Goal: Answer question/provide support: Share knowledge or assist other users

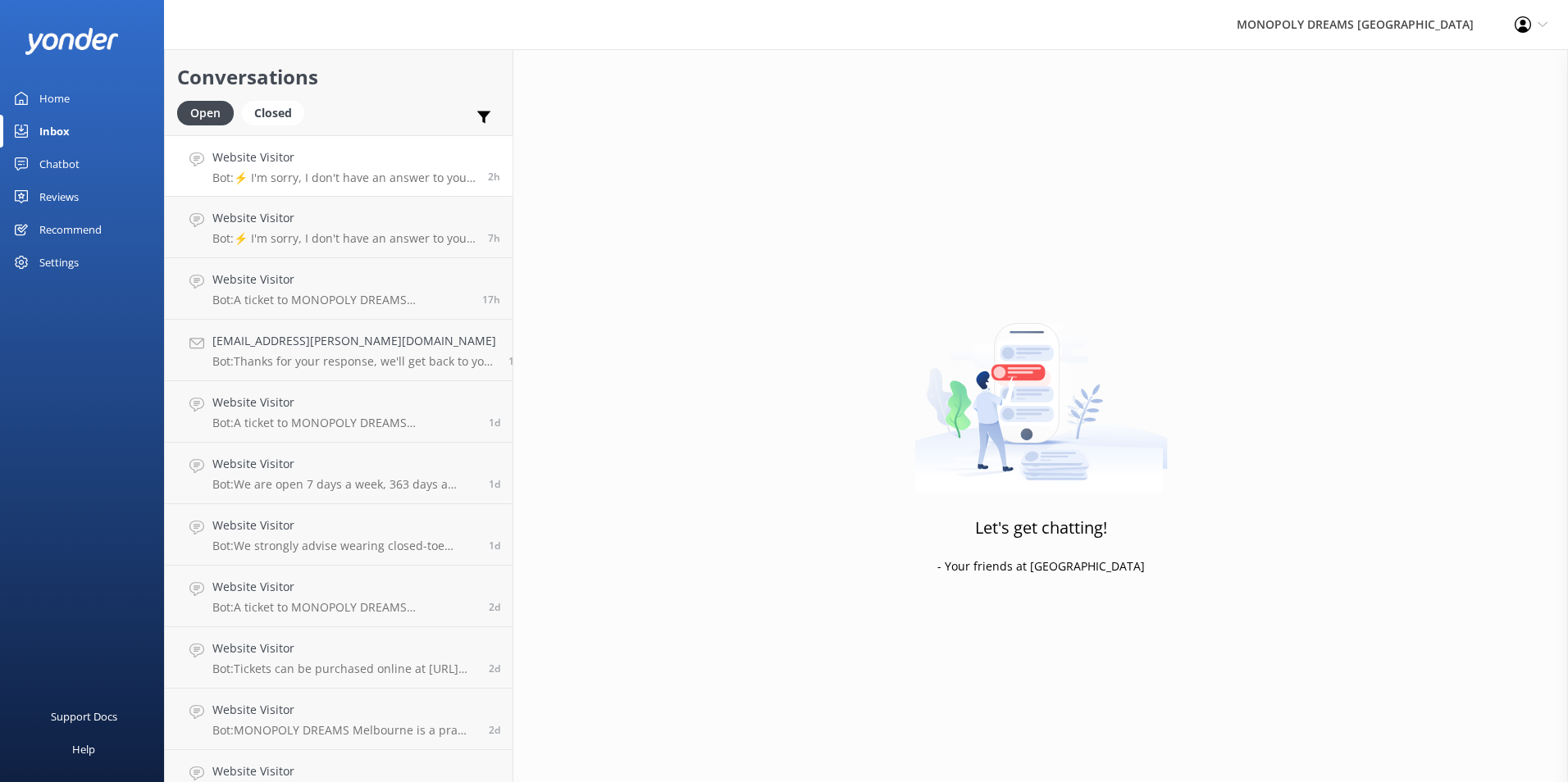
click at [410, 182] on p "Bot: ⚡ I'm sorry, I don't have an answer to your question. Could you please try…" at bounding box center [344, 178] width 264 height 15
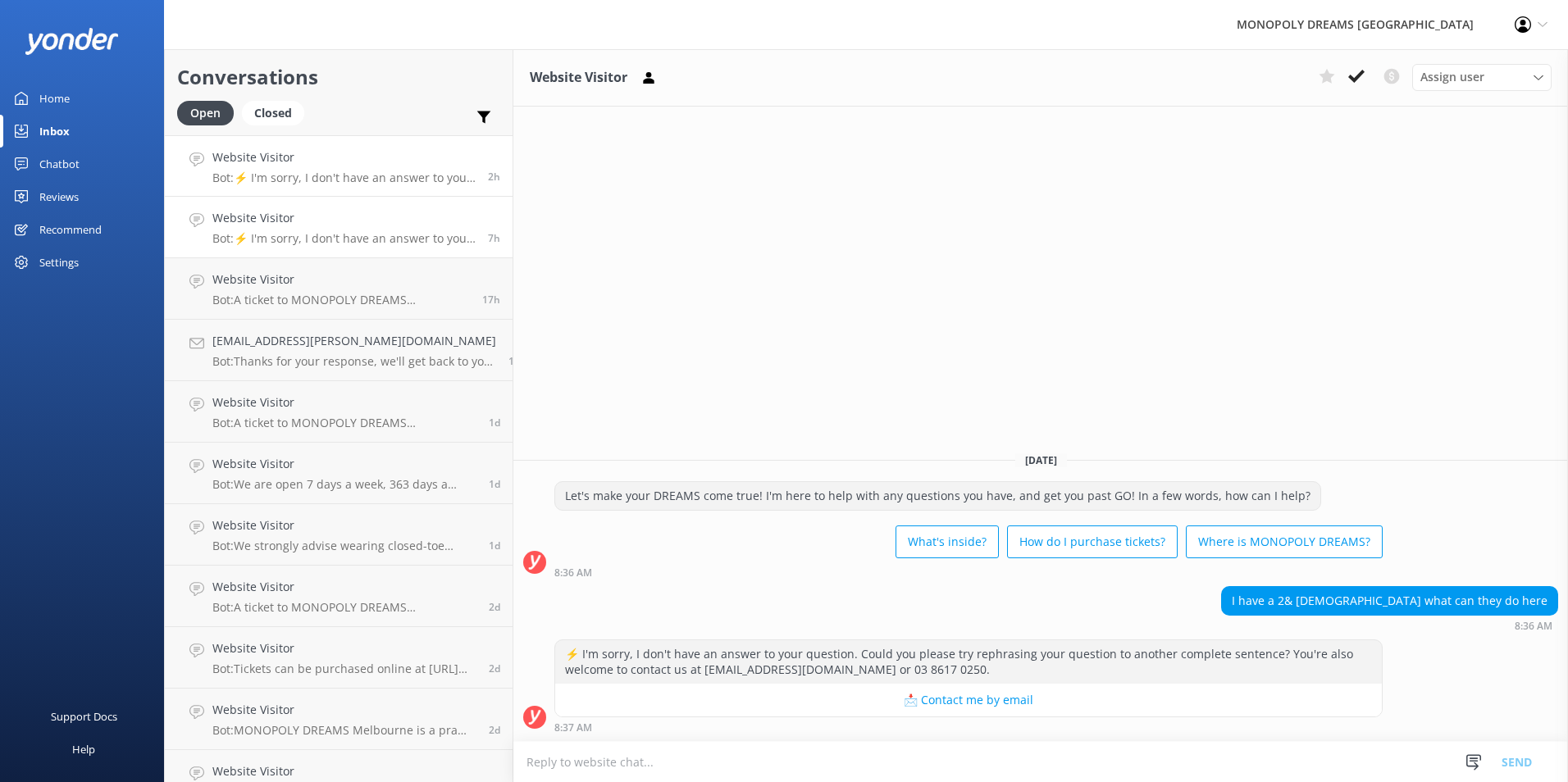
click at [409, 232] on p "Bot: ⚡ I'm sorry, I don't have an answer to your question. Could you please try…" at bounding box center [344, 239] width 264 height 15
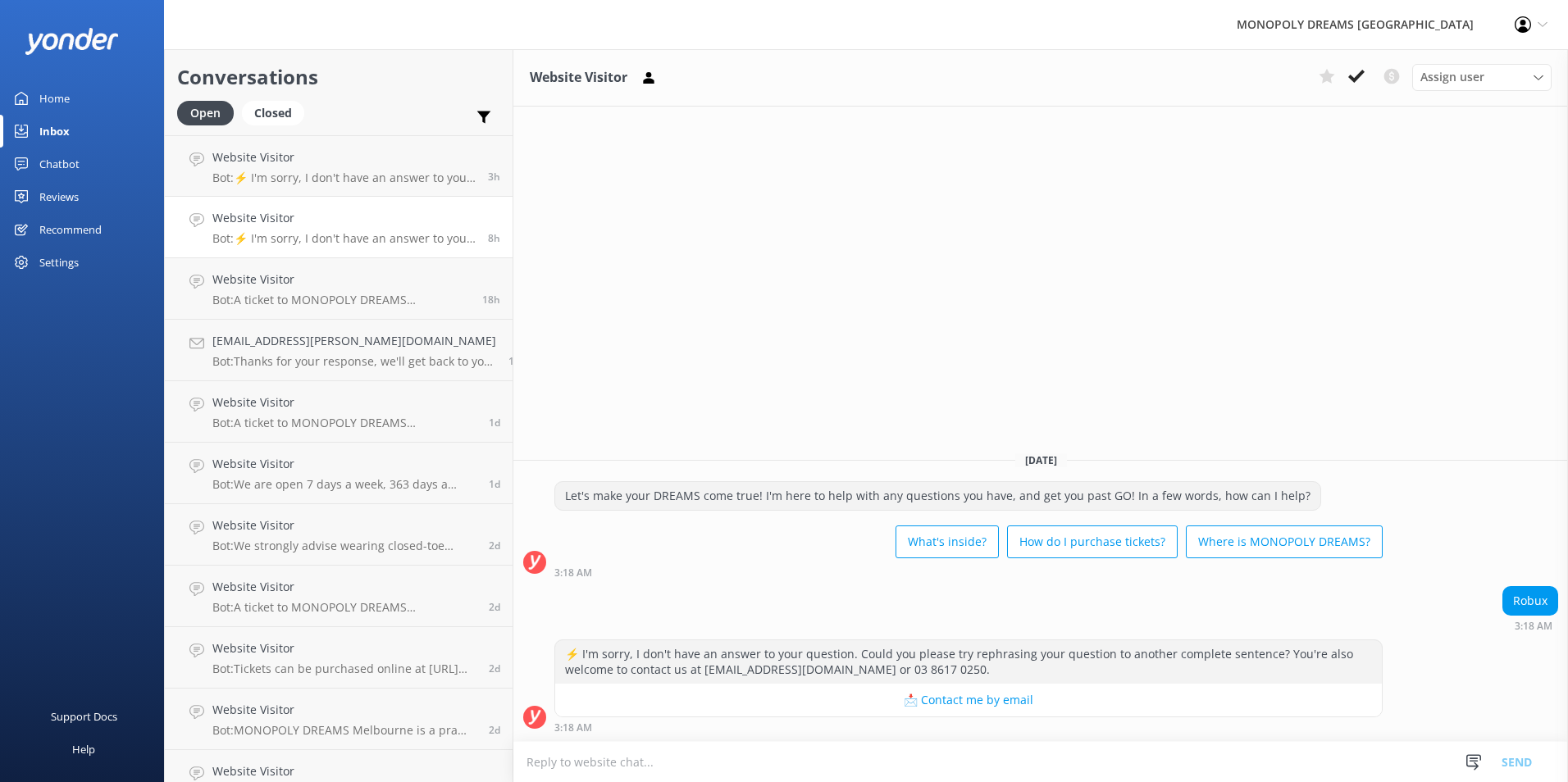
click at [66, 152] on div "Chatbot" at bounding box center [59, 163] width 40 height 33
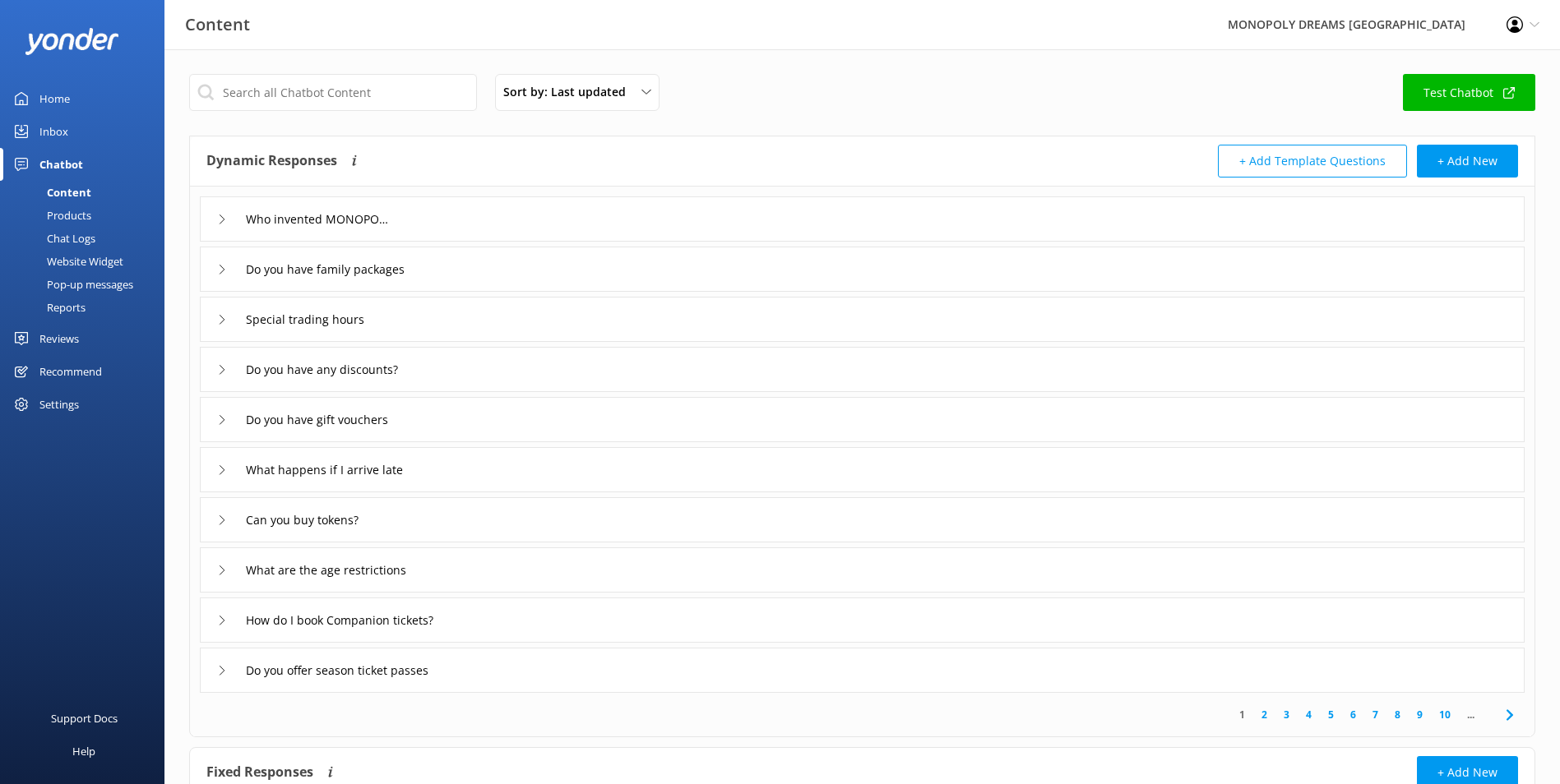
click at [65, 119] on div "Inbox" at bounding box center [54, 131] width 29 height 33
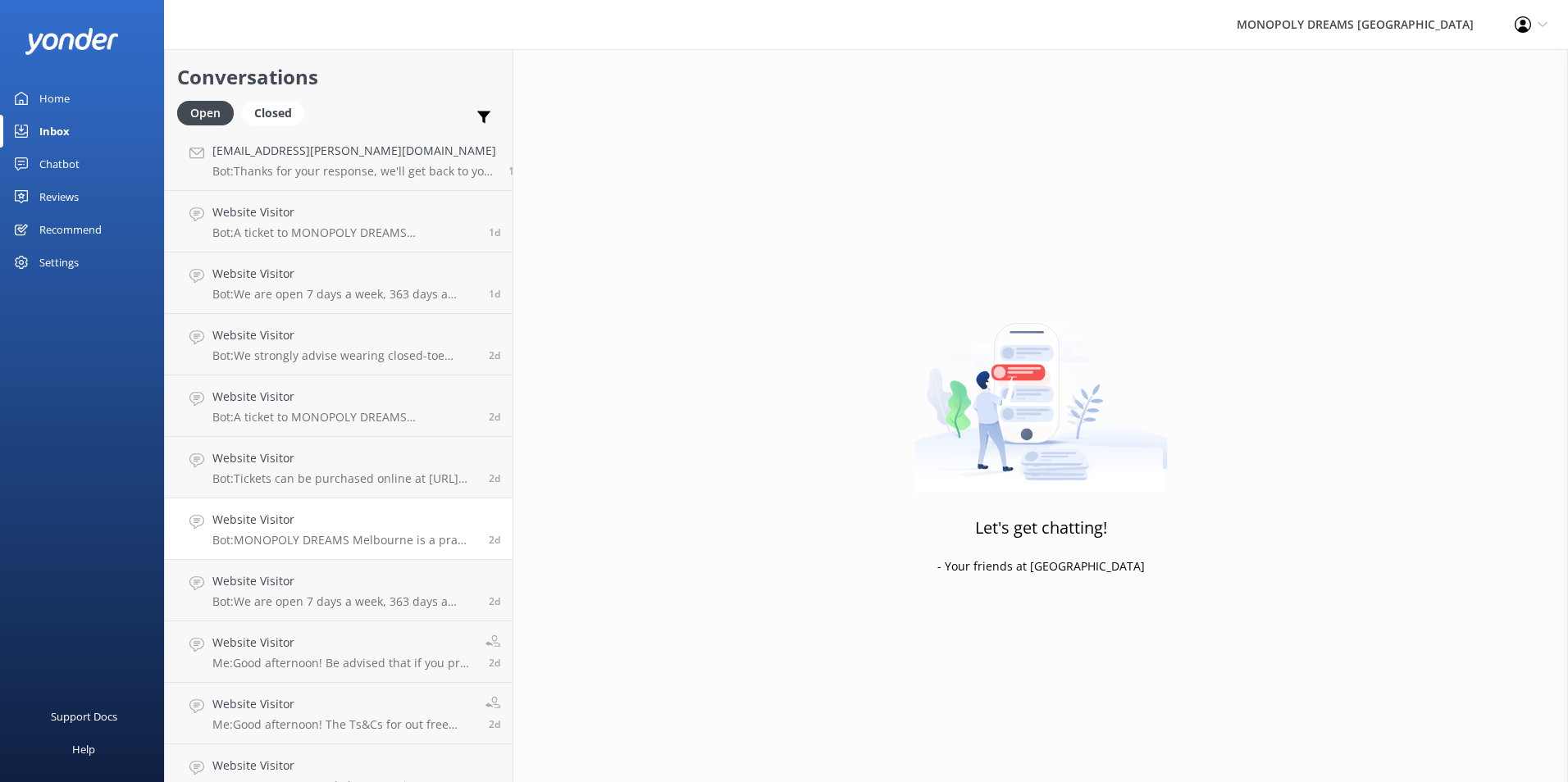
scroll to position [337, 0]
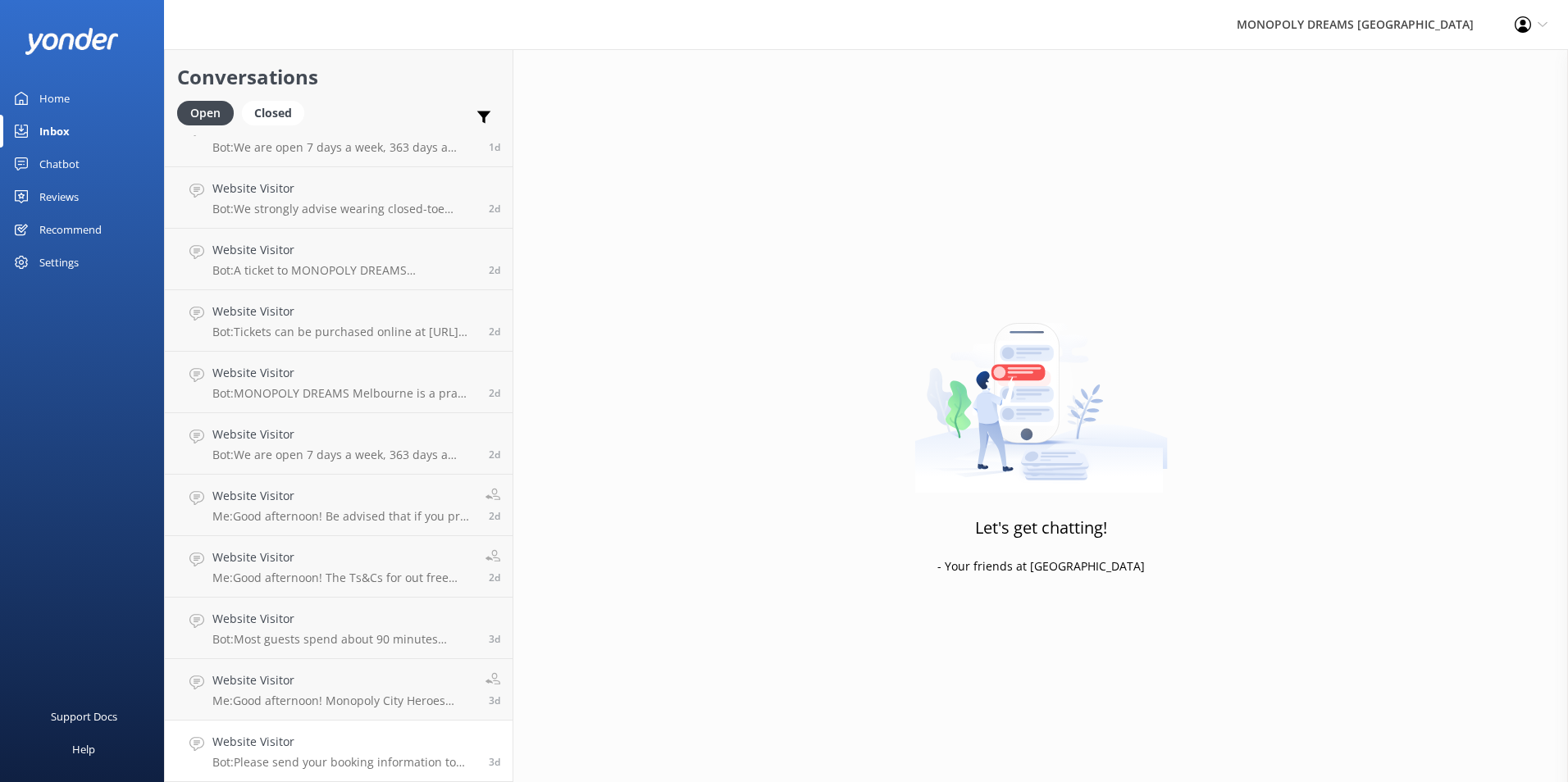
click at [339, 746] on h4 "Website Visitor" at bounding box center [345, 742] width 264 height 18
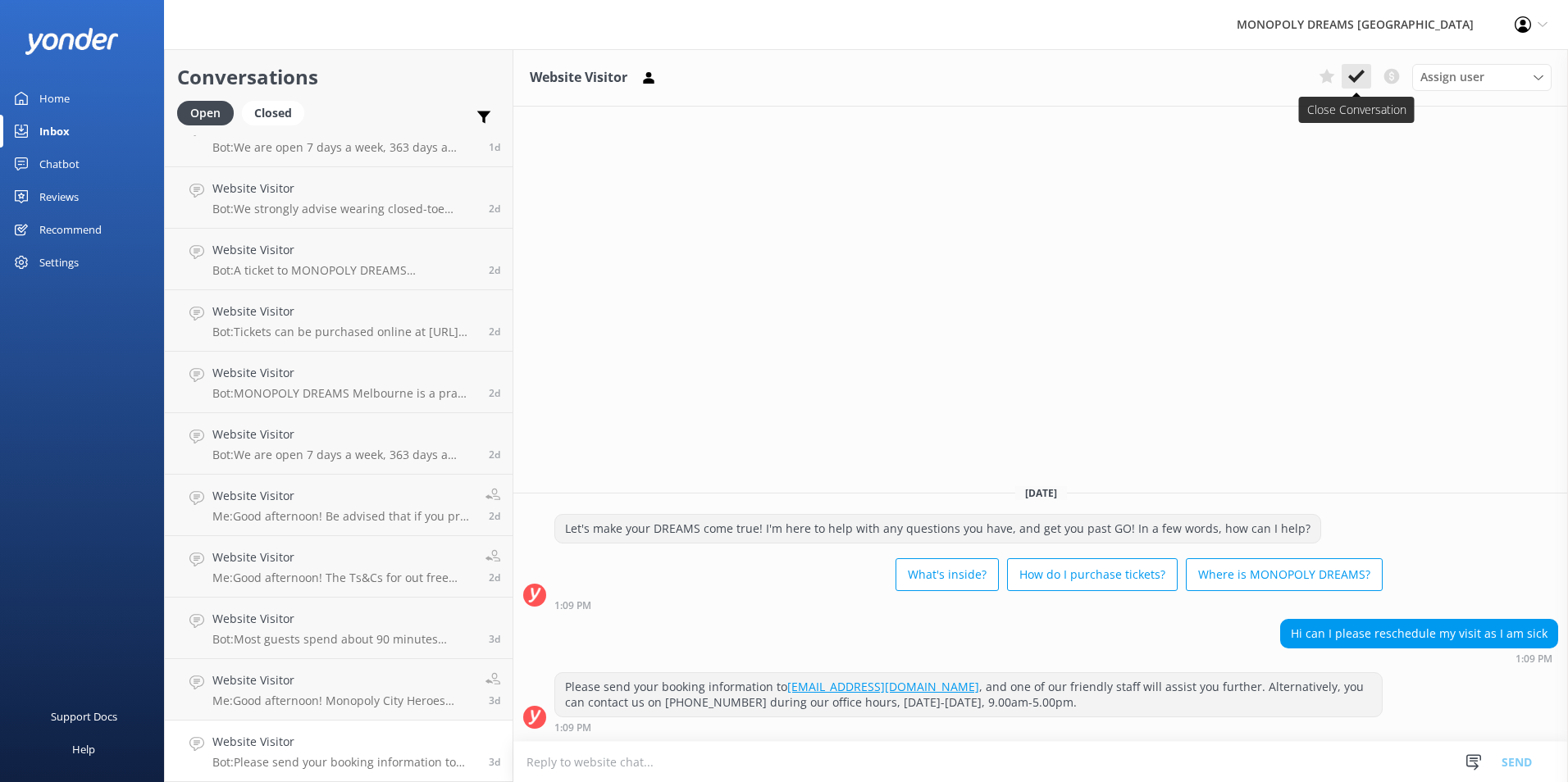
click at [1359, 83] on icon at bounding box center [1356, 76] width 16 height 16
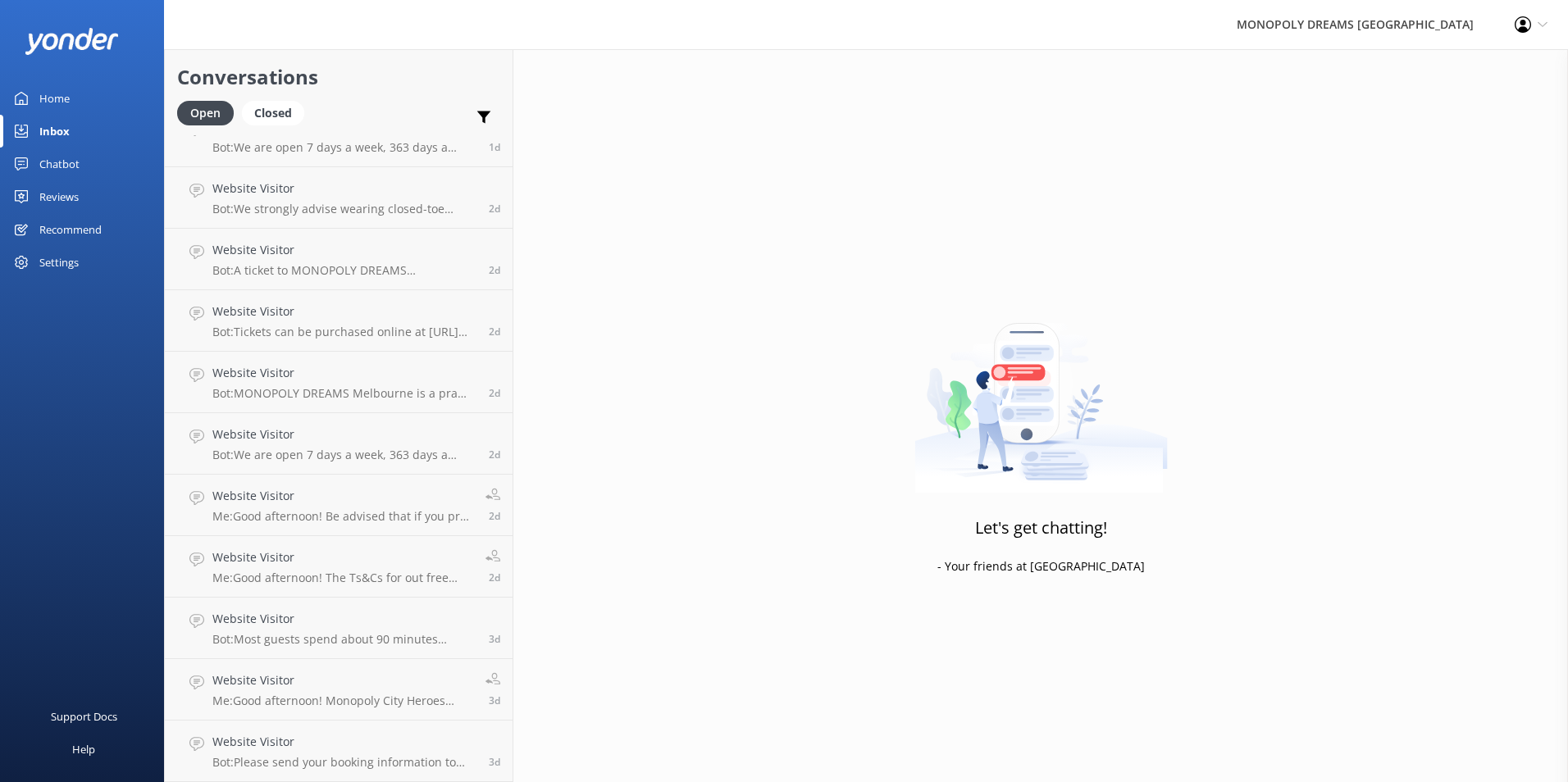
scroll to position [276, 0]
click at [333, 721] on link "Website Visitor Me: Good afternoon! Monopoly City Heroes sessions are not avail…" at bounding box center [339, 752] width 348 height 62
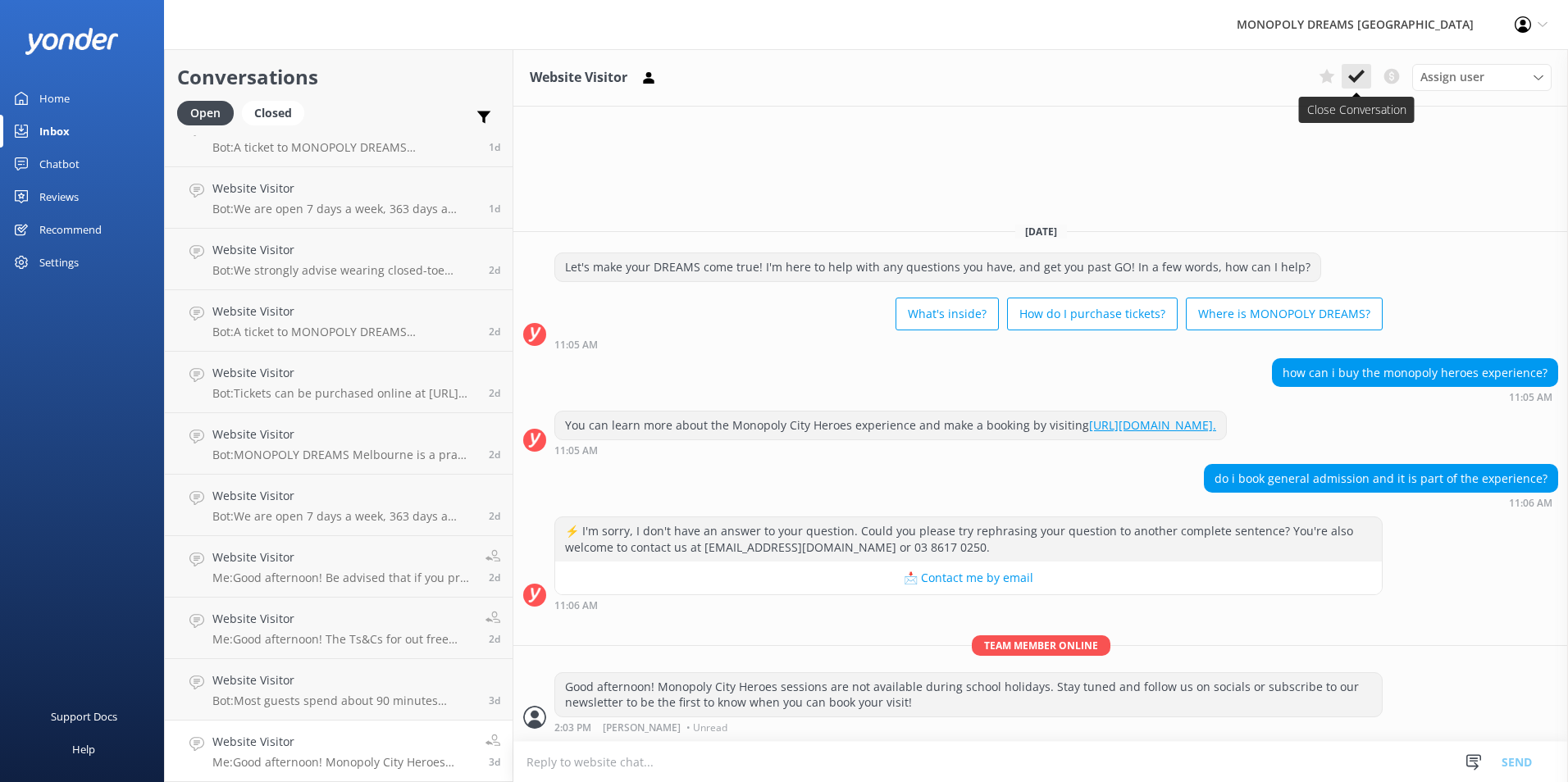
click at [1354, 75] on icon at bounding box center [1356, 76] width 16 height 16
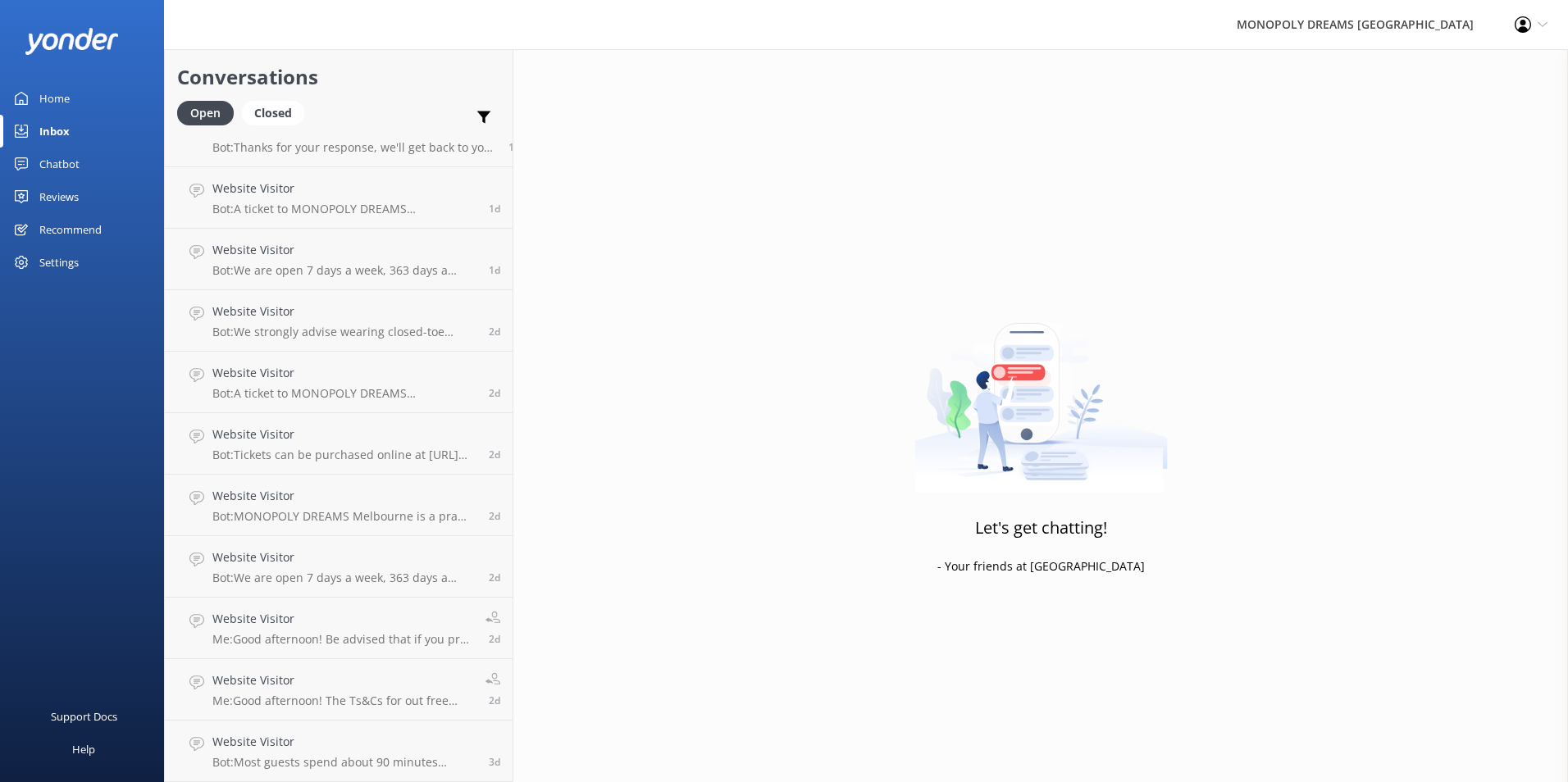
scroll to position [214, 0]
click at [389, 742] on h4 "Website Visitor" at bounding box center [345, 742] width 264 height 18
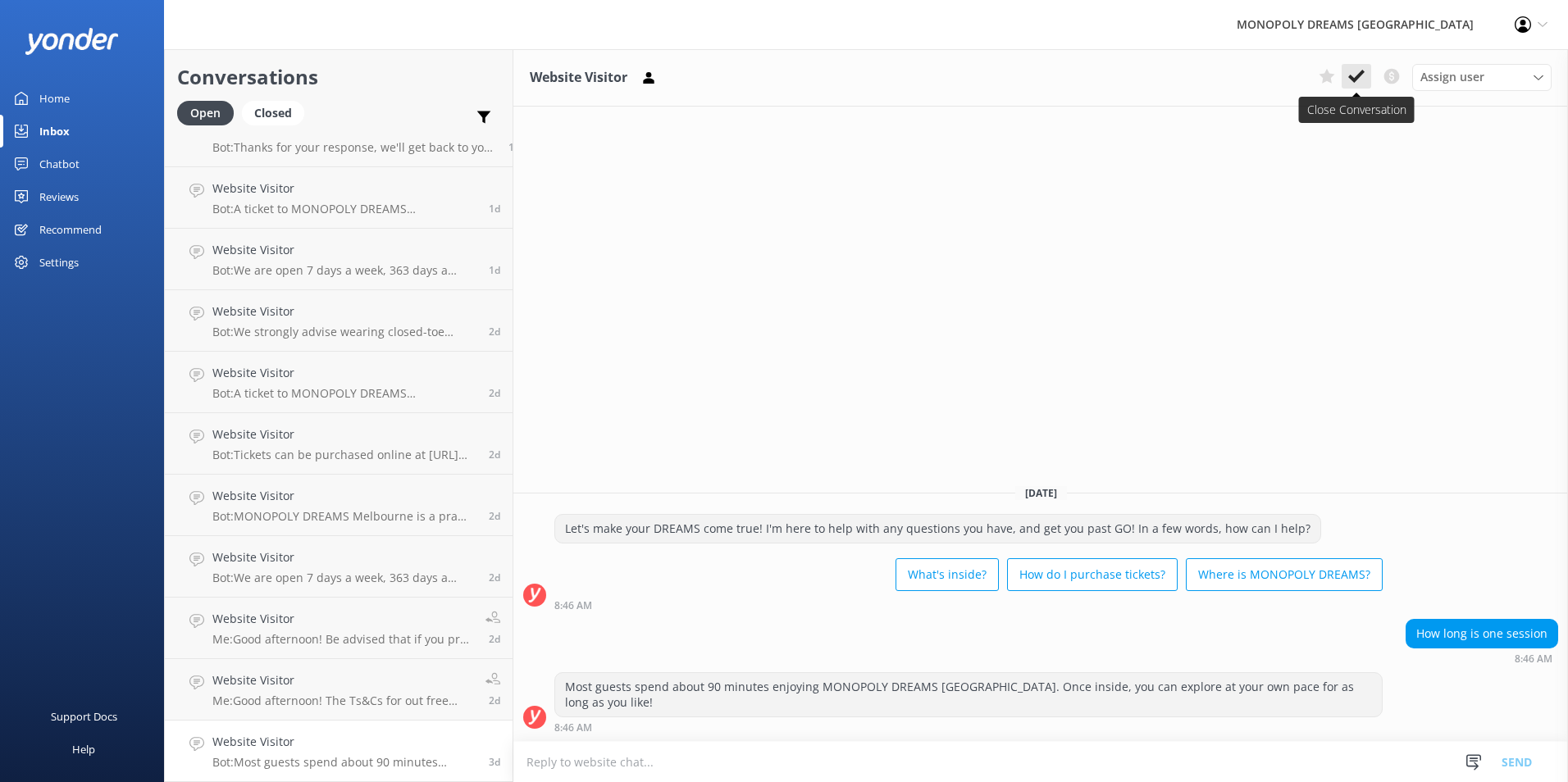
click at [1361, 77] on icon at bounding box center [1356, 76] width 16 height 16
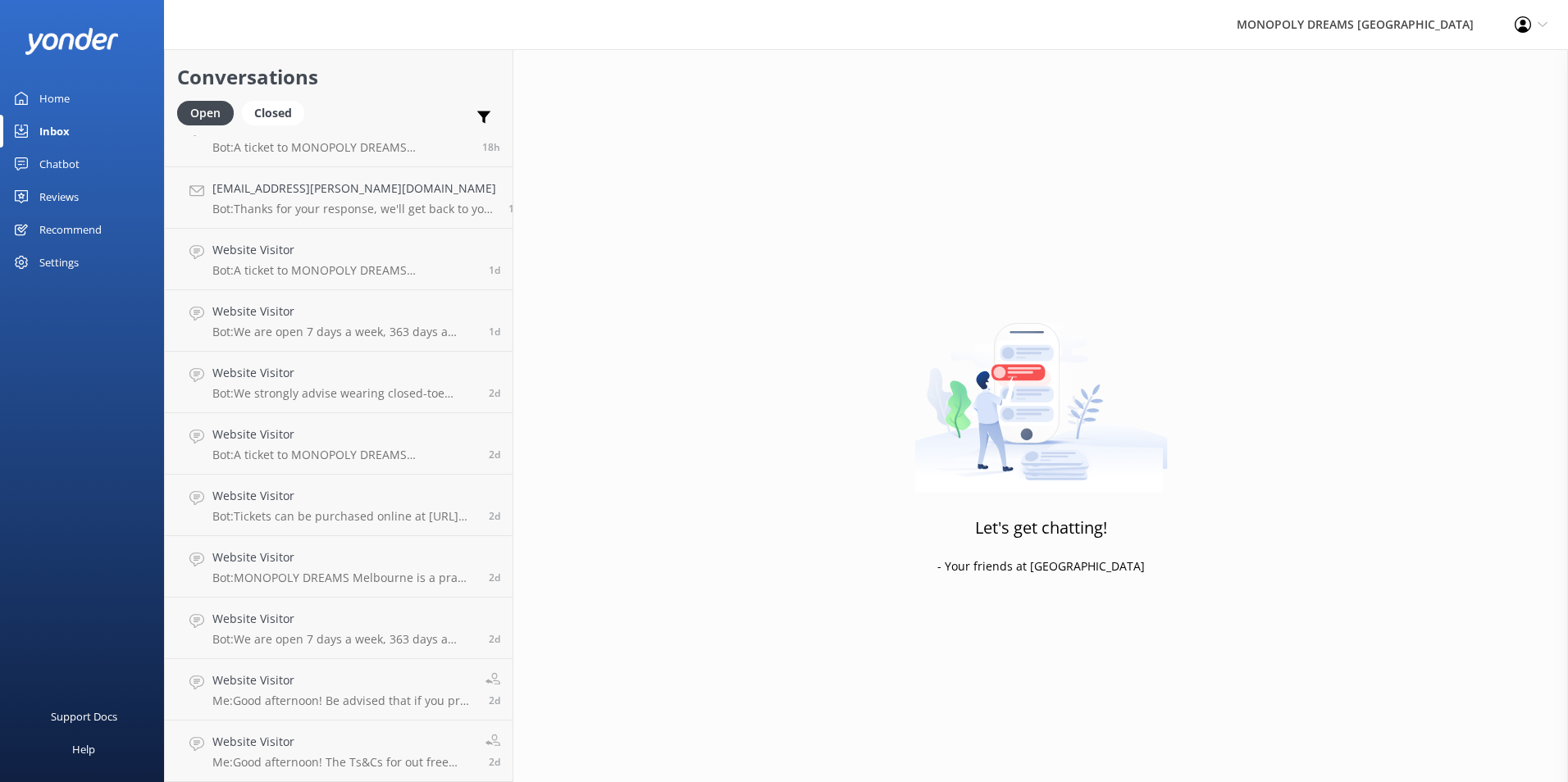
scroll to position [153, 0]
click at [294, 741] on h4 "Website Visitor" at bounding box center [343, 742] width 261 height 18
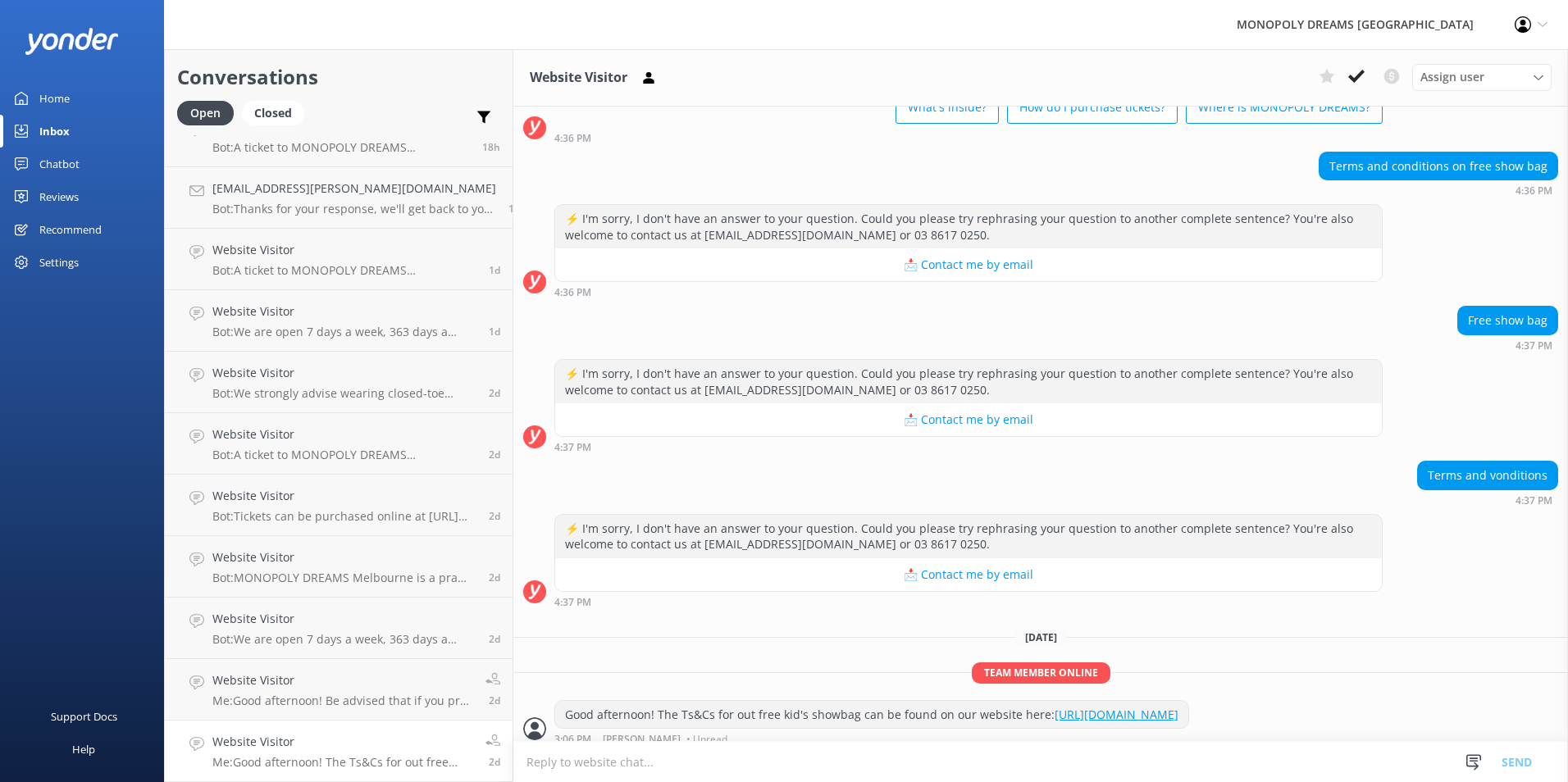
scroll to position [131, 0]
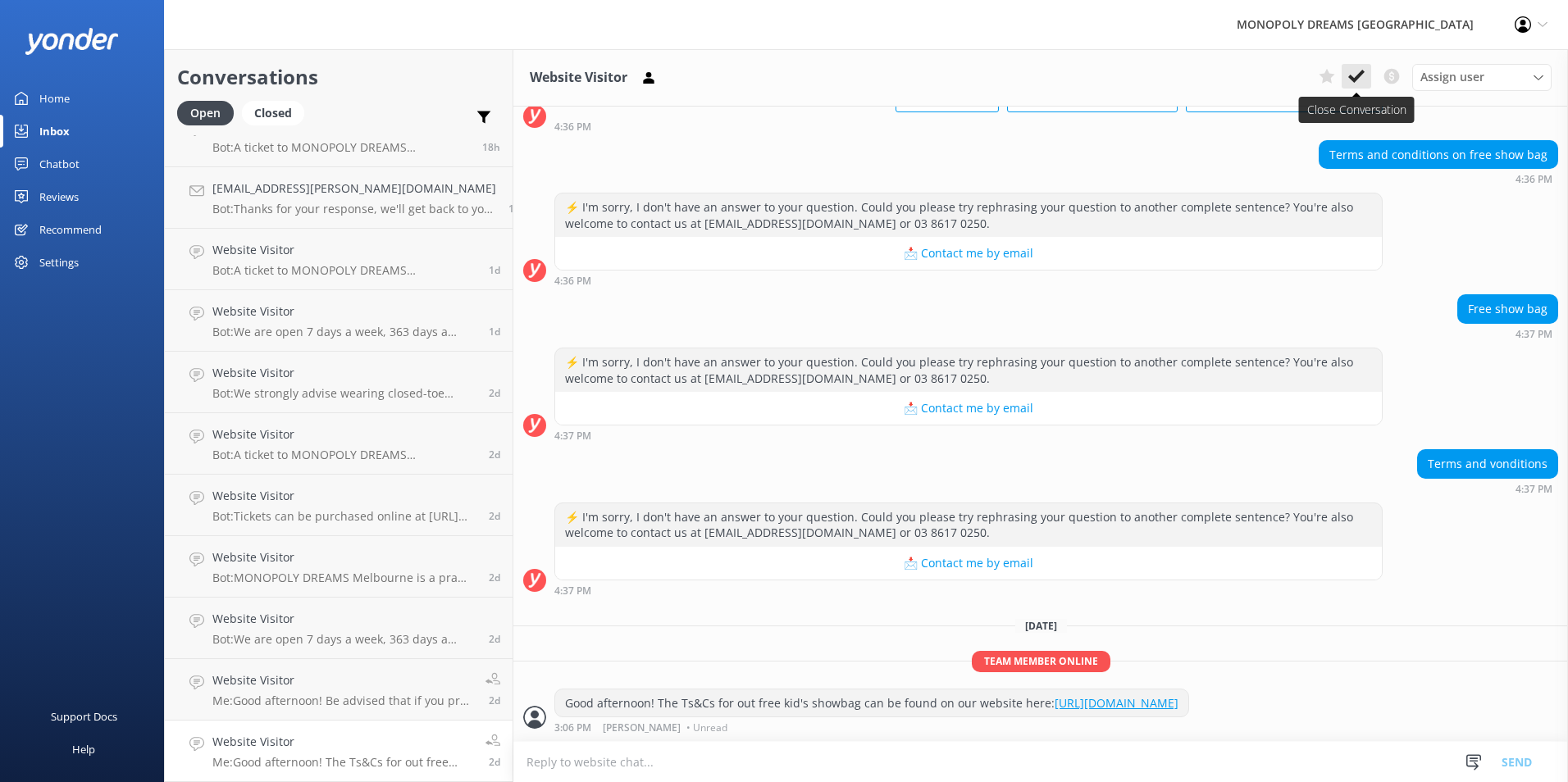
click at [1351, 69] on icon at bounding box center [1356, 76] width 16 height 16
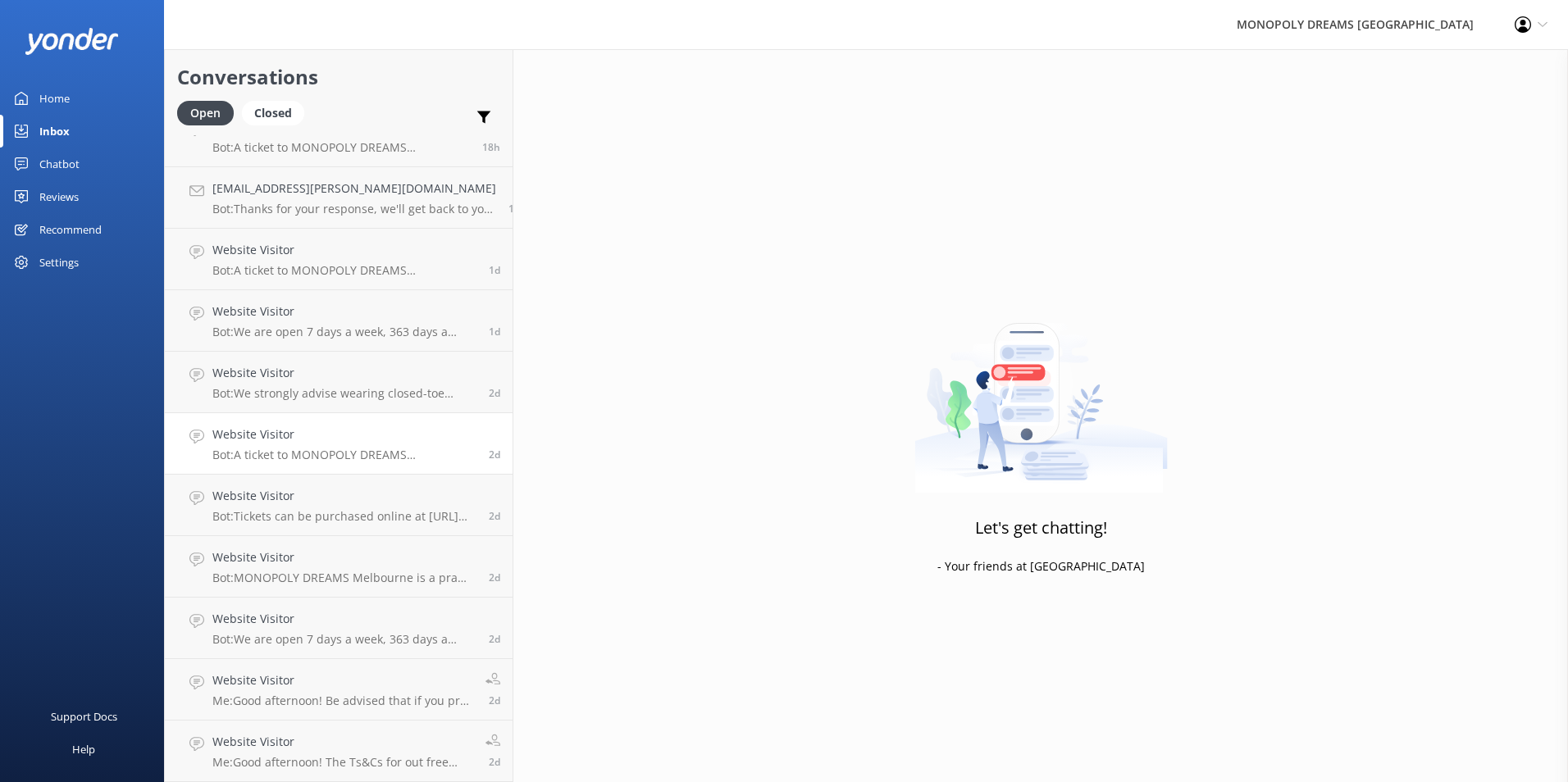
scroll to position [91, 0]
click at [342, 743] on h4 "Website Visitor" at bounding box center [343, 742] width 261 height 18
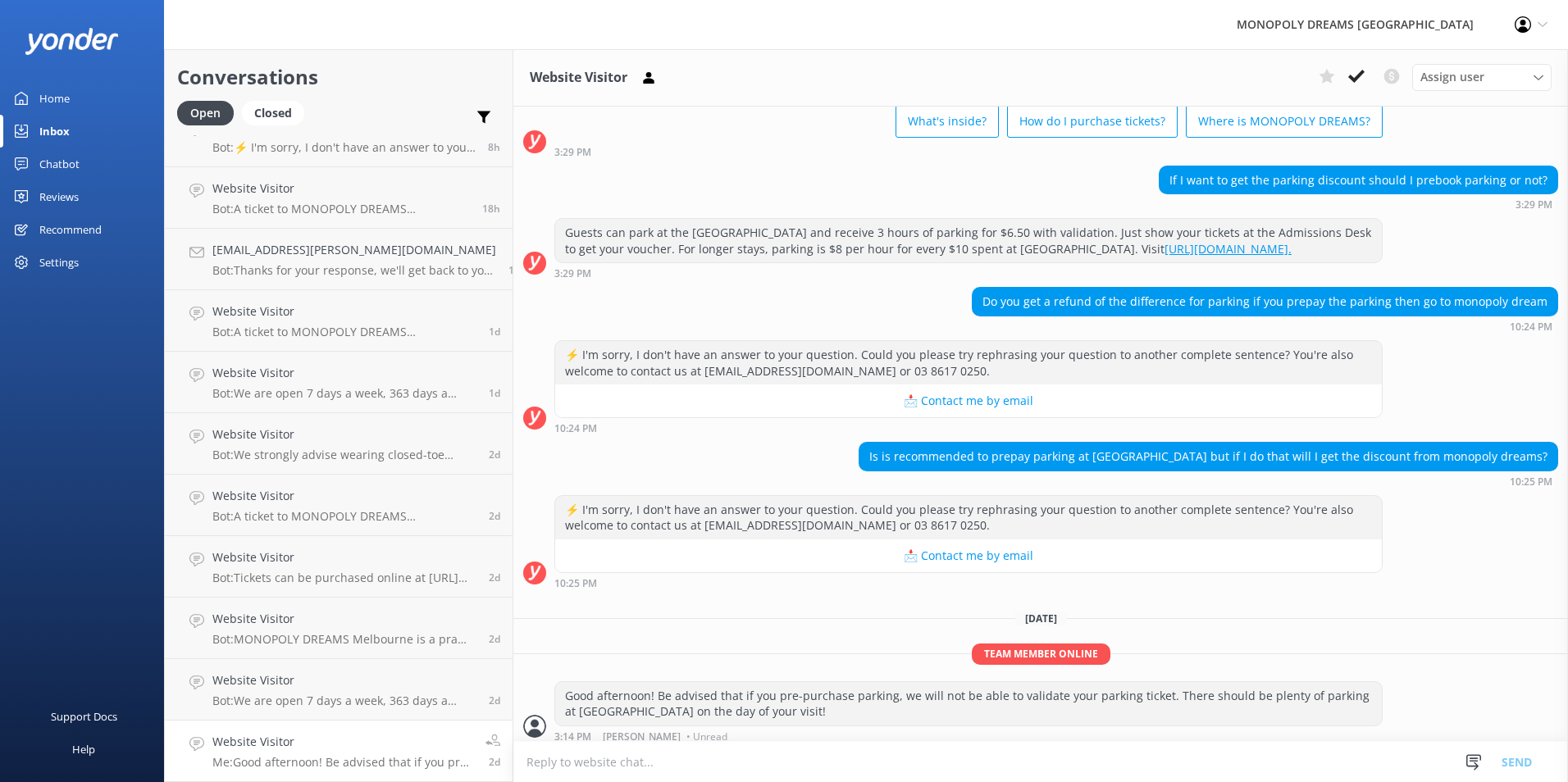
scroll to position [114, 0]
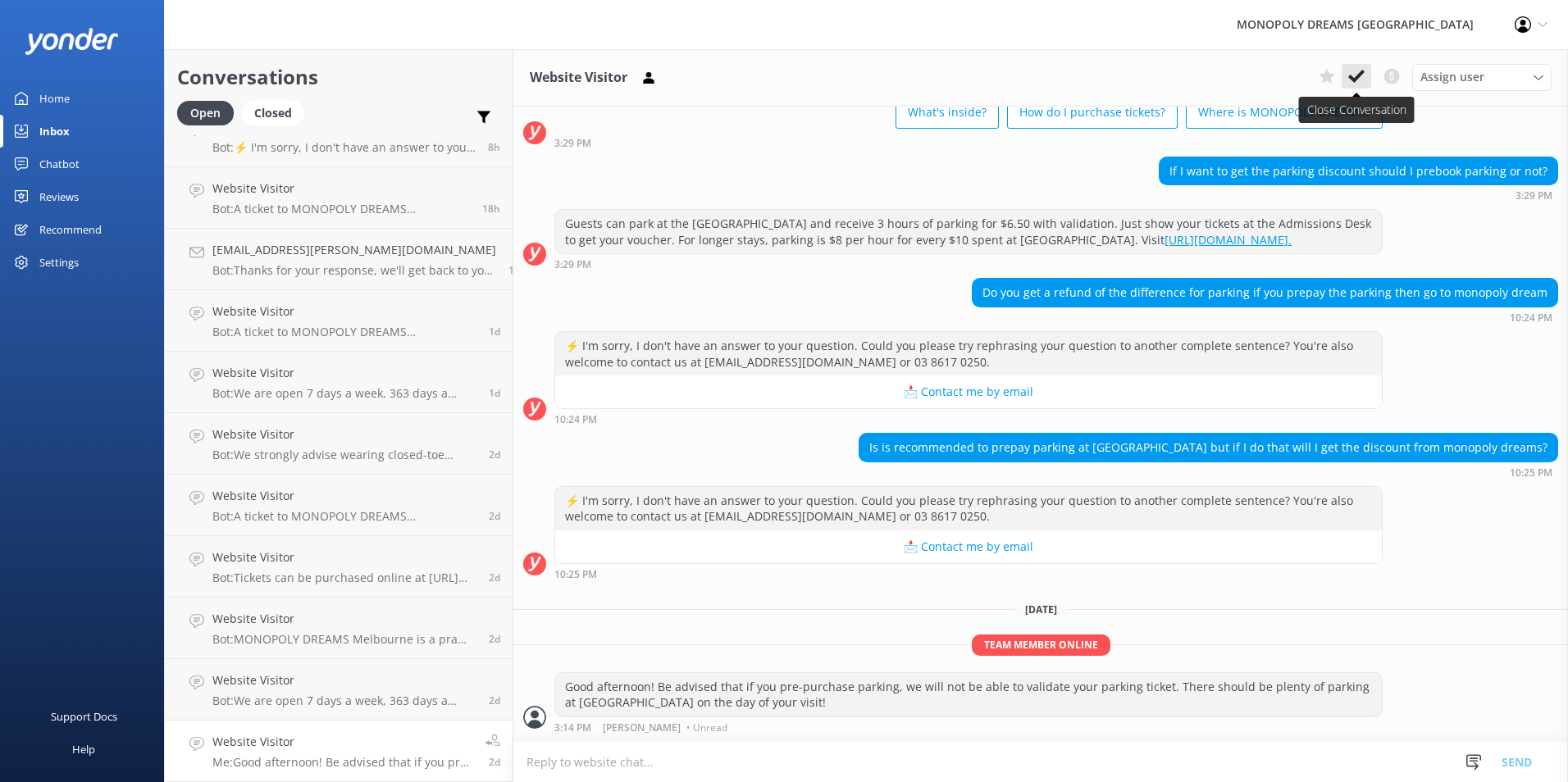
click at [1365, 69] on button at bounding box center [1356, 76] width 29 height 24
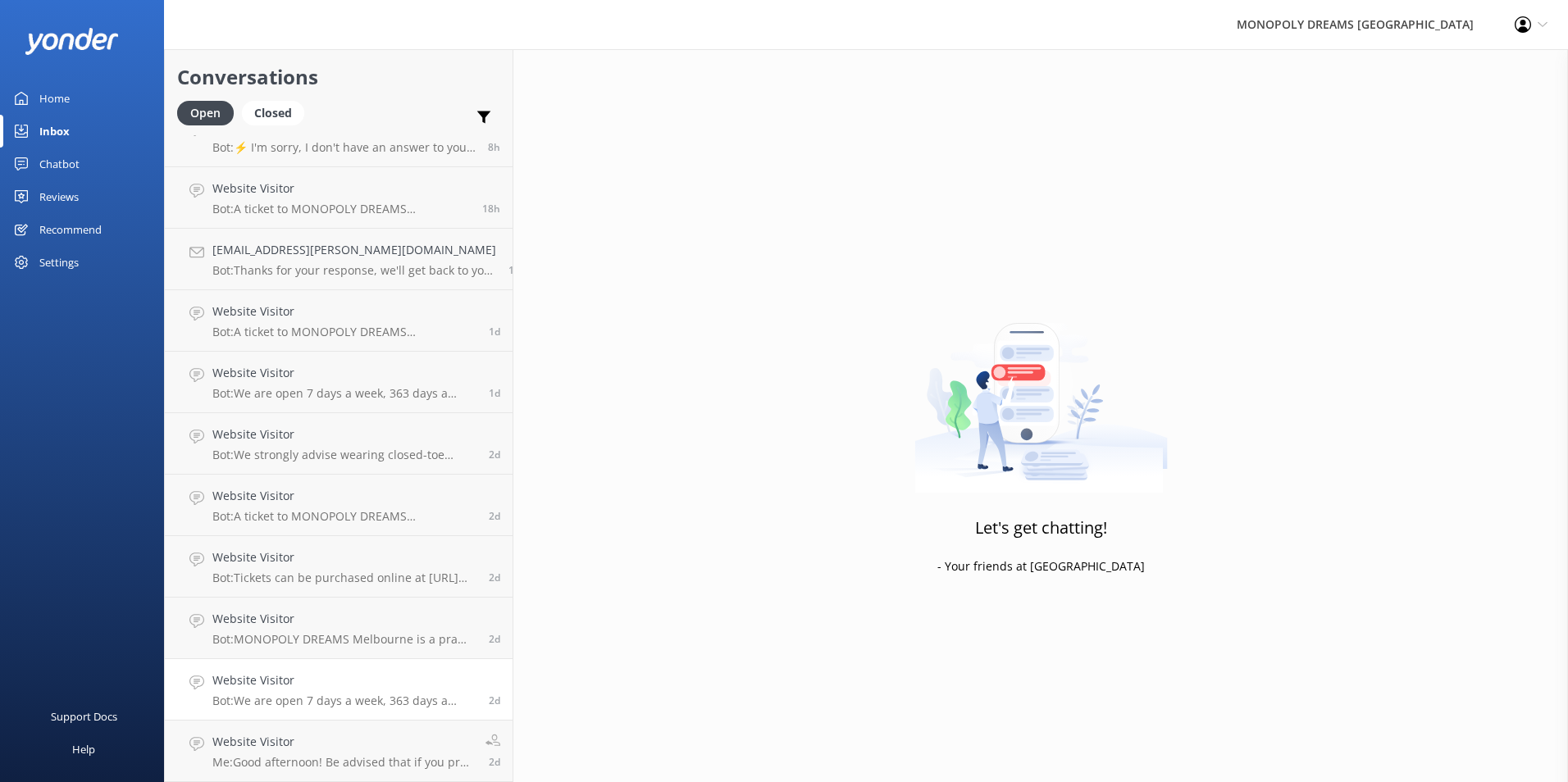
scroll to position [29, 0]
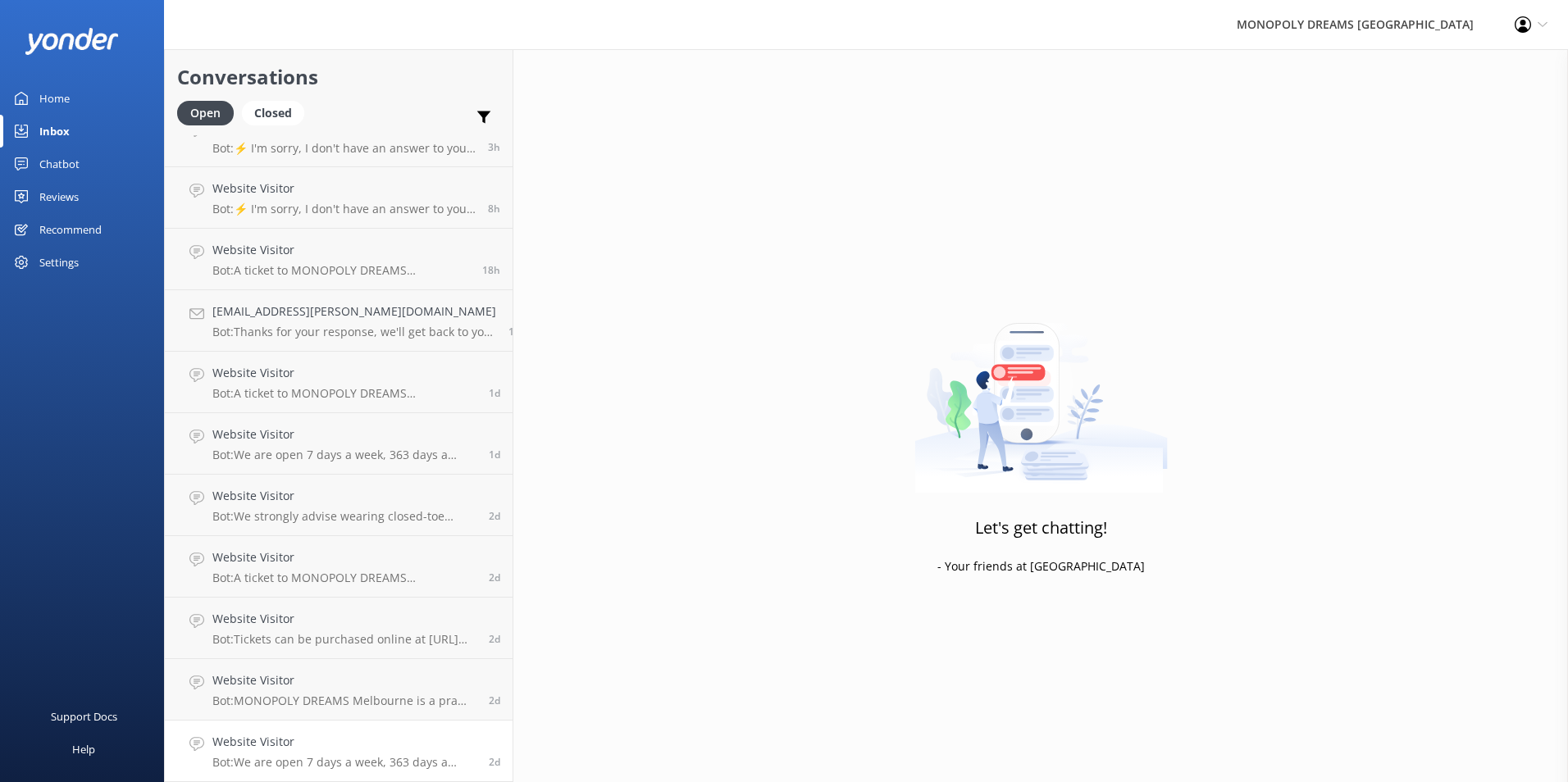
click at [369, 752] on div "Website Visitor Bot: We are open 7 days a week, 363 days a year, from 10:00 AM …" at bounding box center [345, 751] width 264 height 36
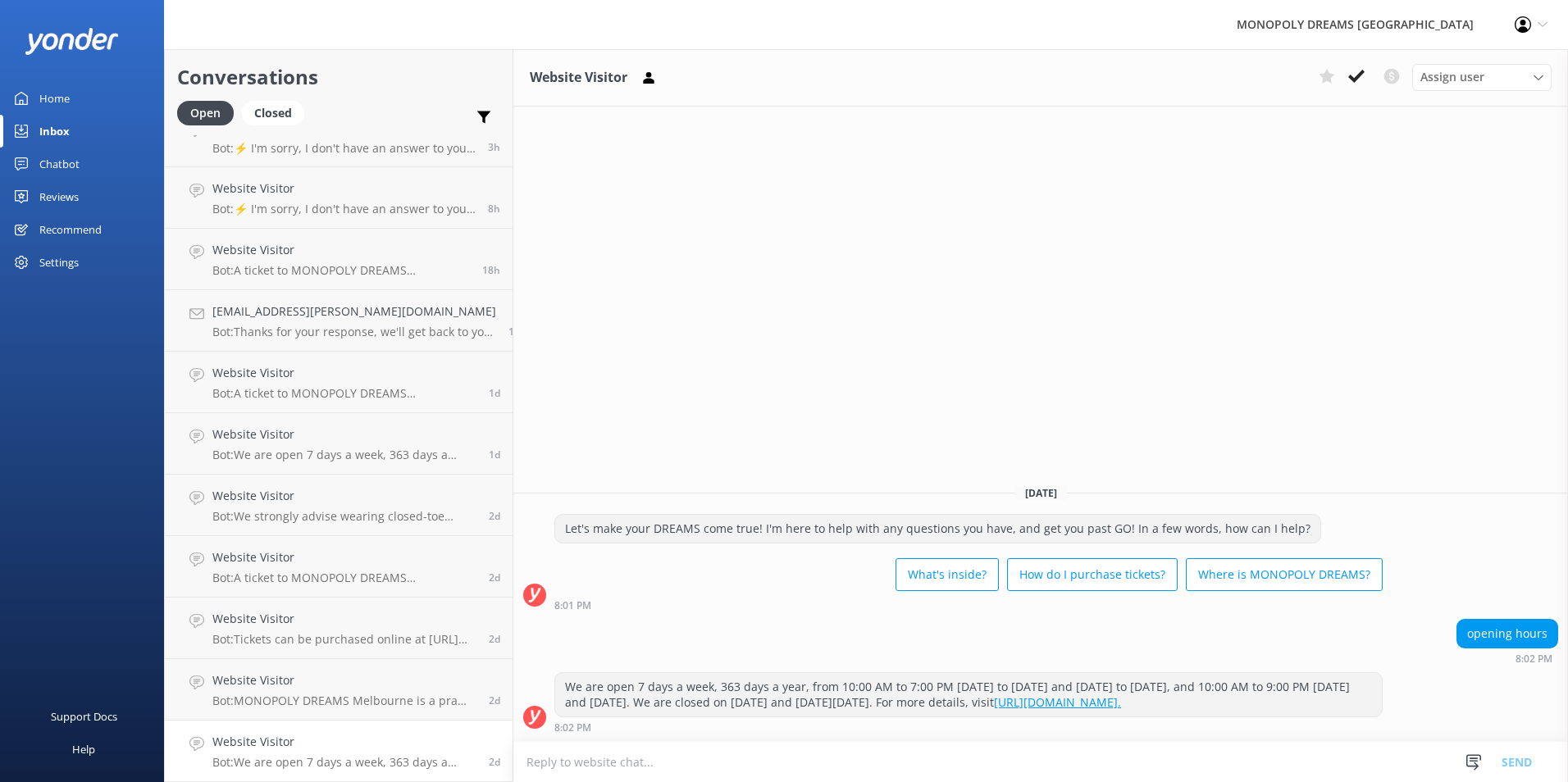
click at [1365, 63] on div "Website Visitor Assign user [PERSON_NAME] [PERSON_NAME] [PERSON_NAME] [PERSON_N…" at bounding box center [1041, 77] width 1055 height 57
click at [1365, 80] on button at bounding box center [1356, 76] width 29 height 24
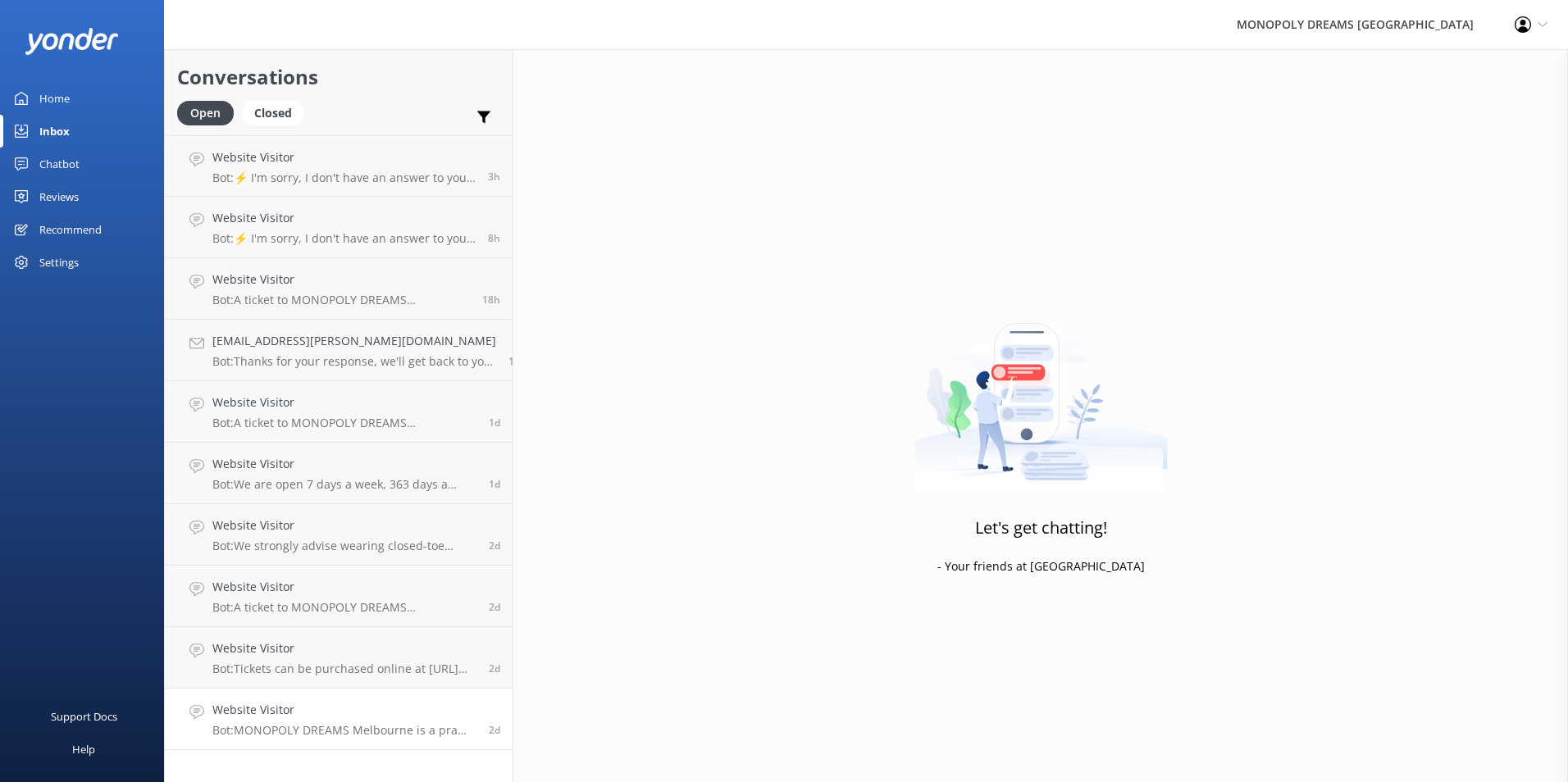
click at [323, 730] on p "Bot: MONOPOLY DREAMS Melbourne is a pram-friendly venue. Some zones may have li…" at bounding box center [345, 730] width 264 height 15
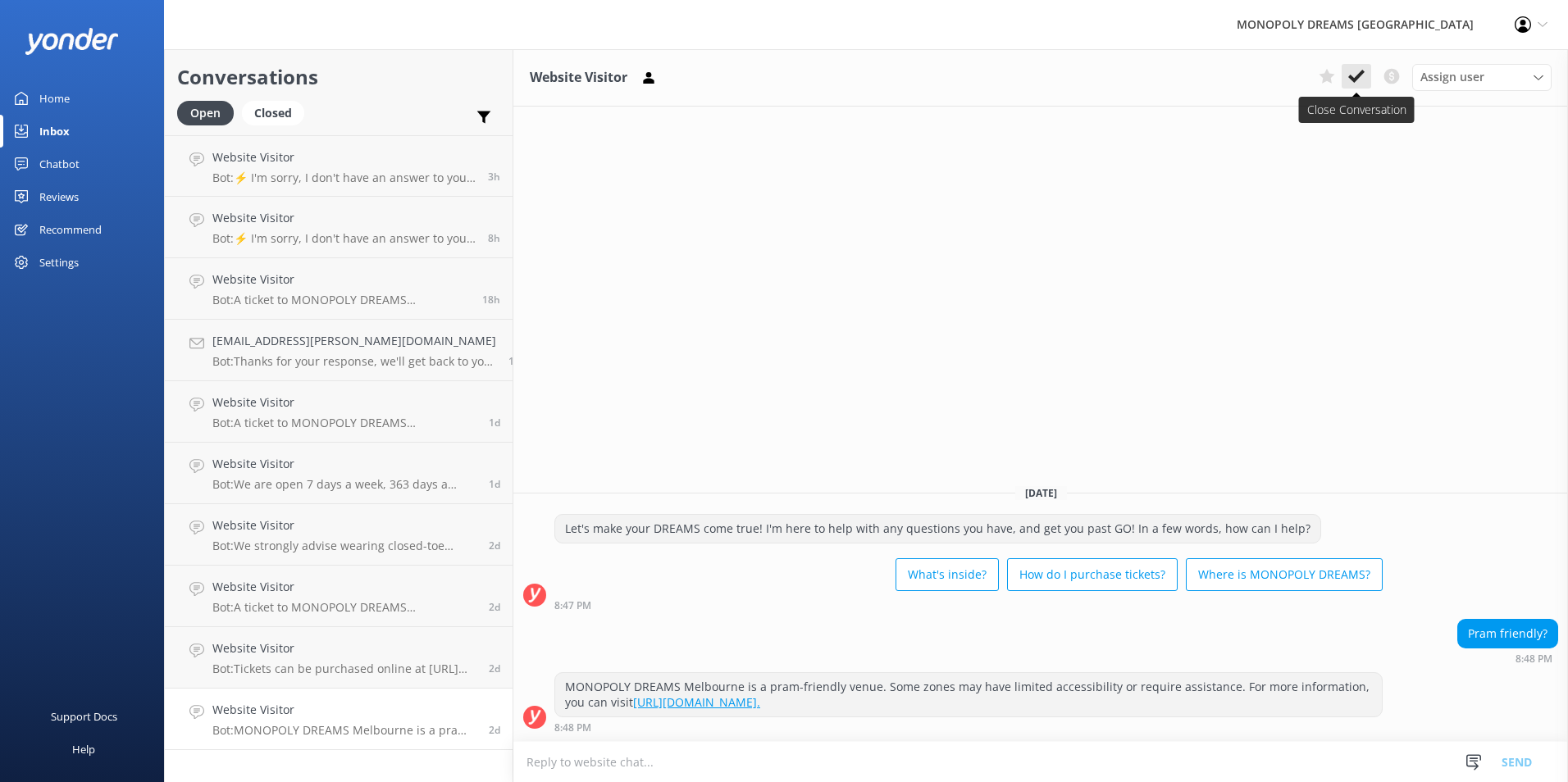
click at [1361, 75] on use at bounding box center [1356, 76] width 16 height 13
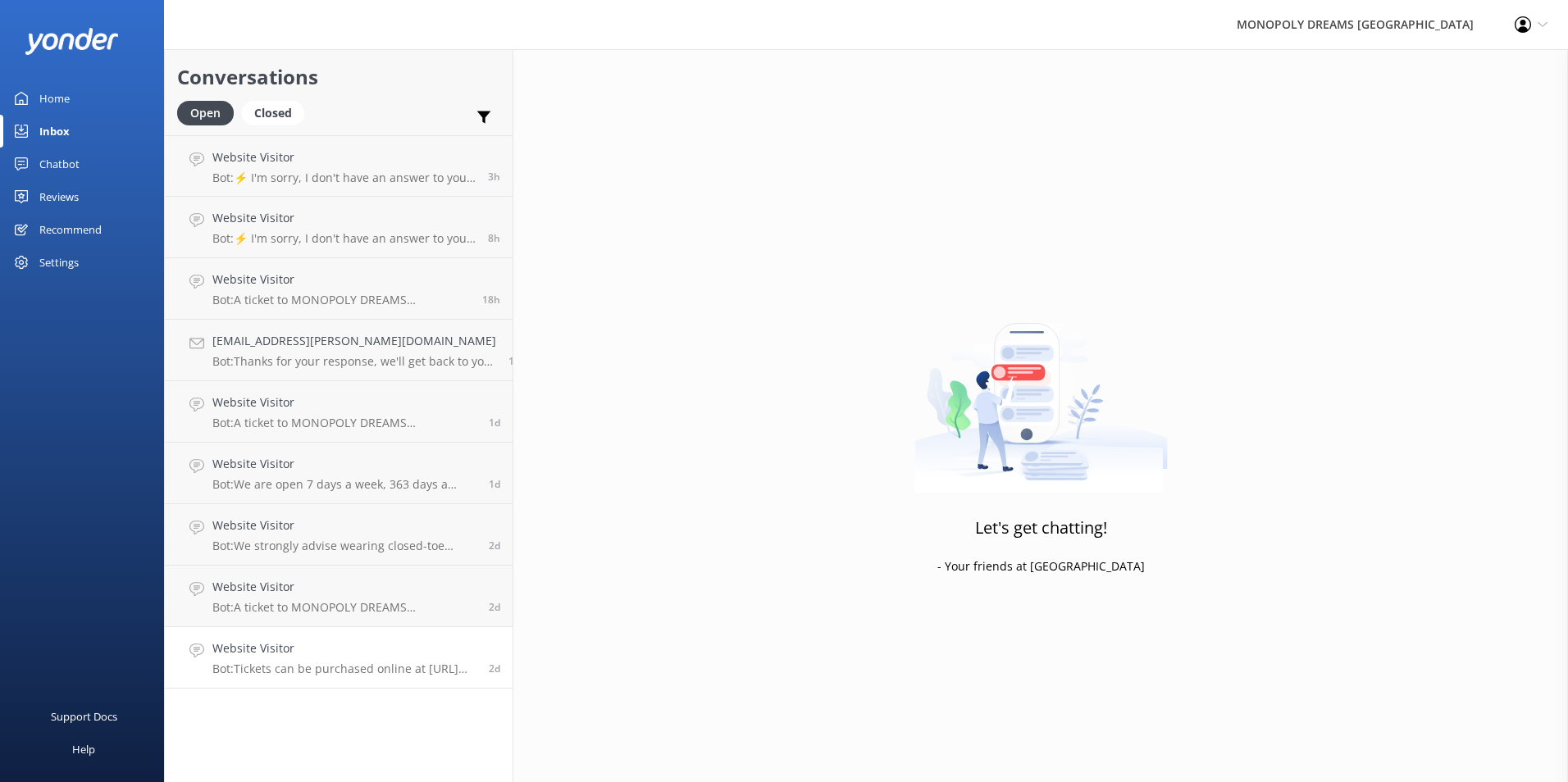
click at [356, 671] on p "Bot: Tickets can be purchased online at [URL][DOMAIN_NAME] or at our admissions…" at bounding box center [345, 669] width 264 height 15
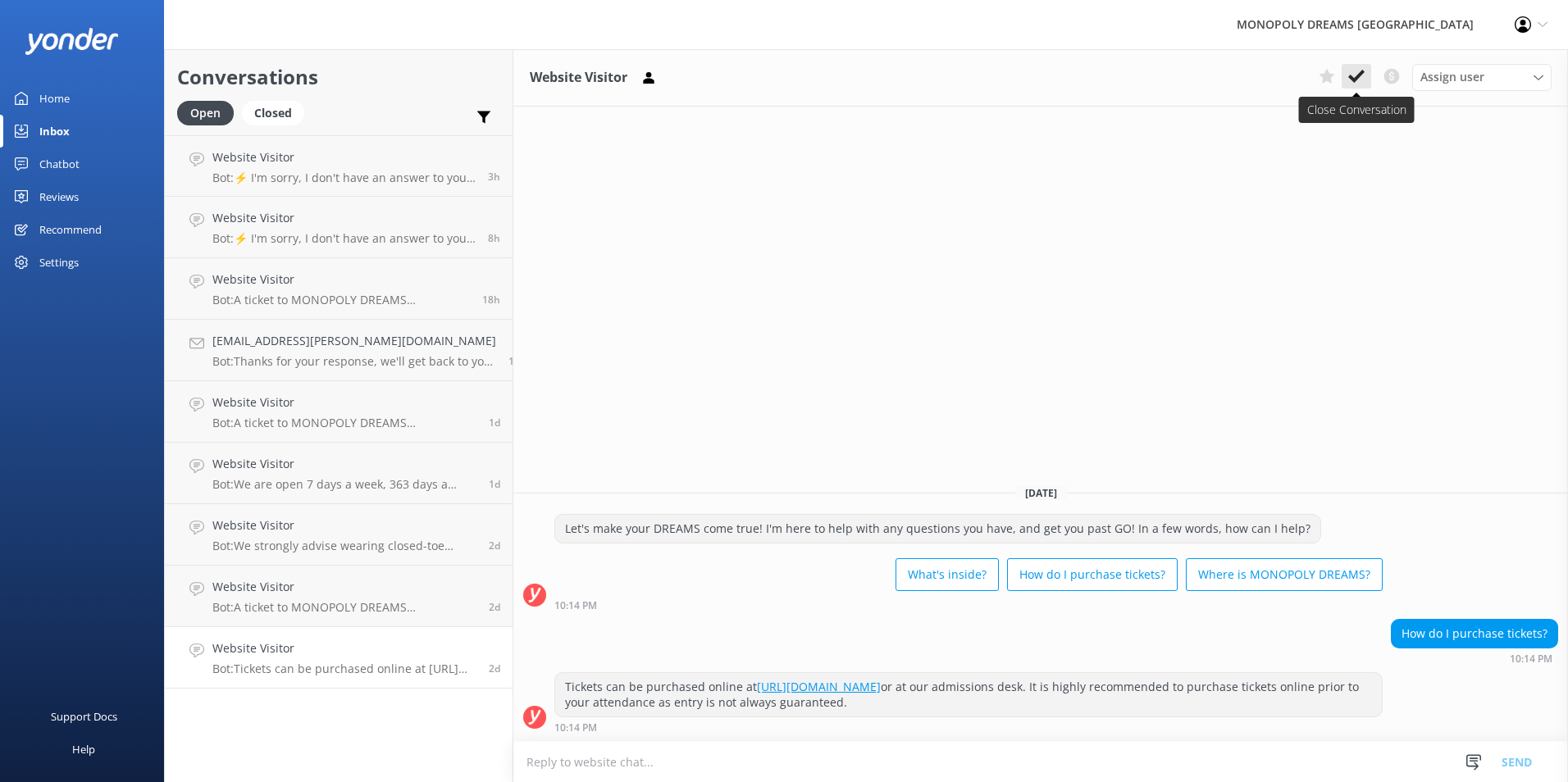
click at [1364, 83] on icon at bounding box center [1356, 76] width 16 height 16
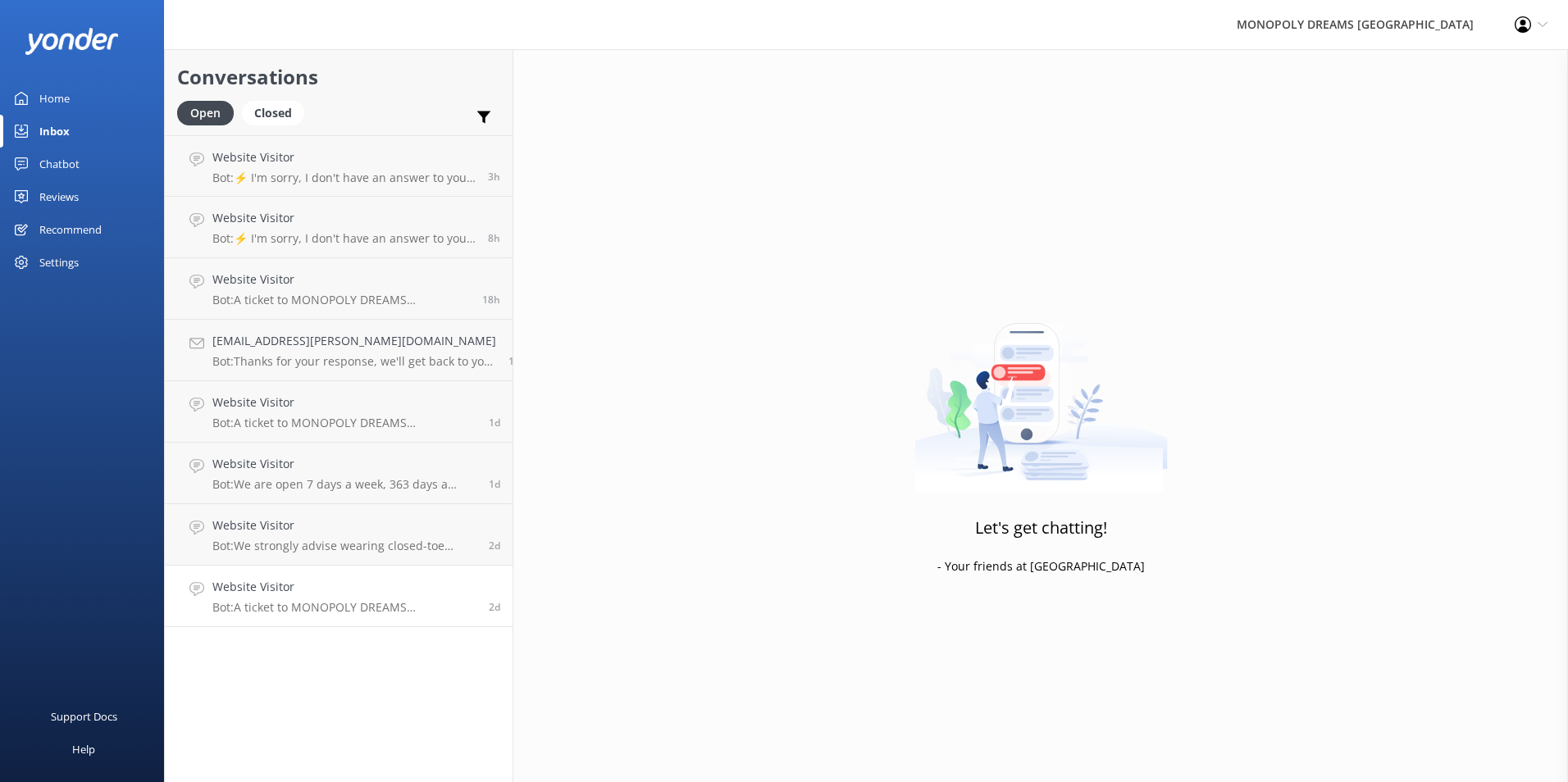
click at [335, 600] on p "Bot: A ticket to MONOPOLY DREAMS Melbourne includes access to both Mr. Monopoly…" at bounding box center [345, 608] width 264 height 15
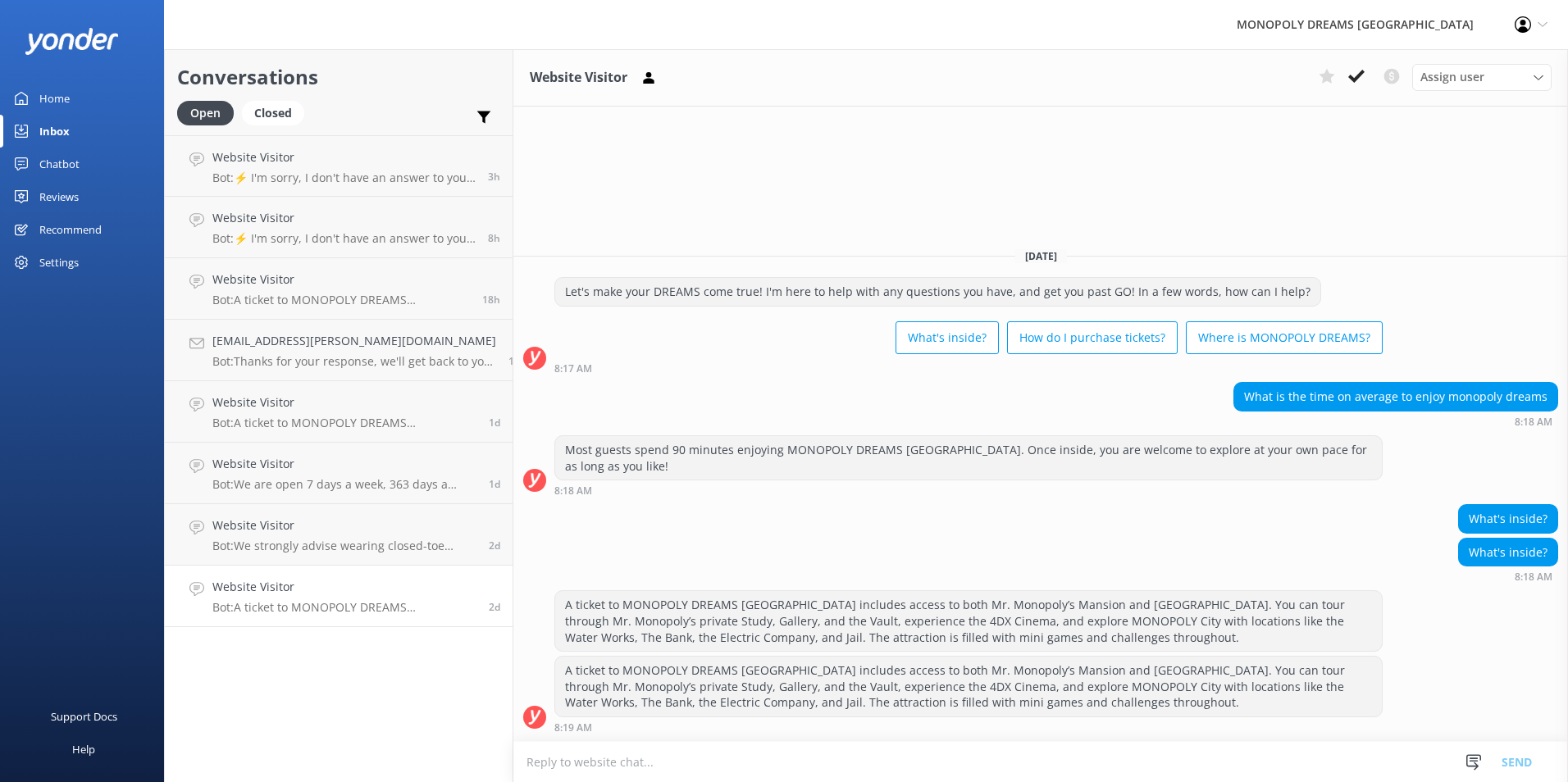
click at [1372, 72] on div "Assign user [PERSON_NAME] [PERSON_NAME] [PERSON_NAME] [PERSON_NAME] [PERSON_NAM…" at bounding box center [1431, 77] width 239 height 26
click at [1358, 71] on icon at bounding box center [1356, 76] width 16 height 16
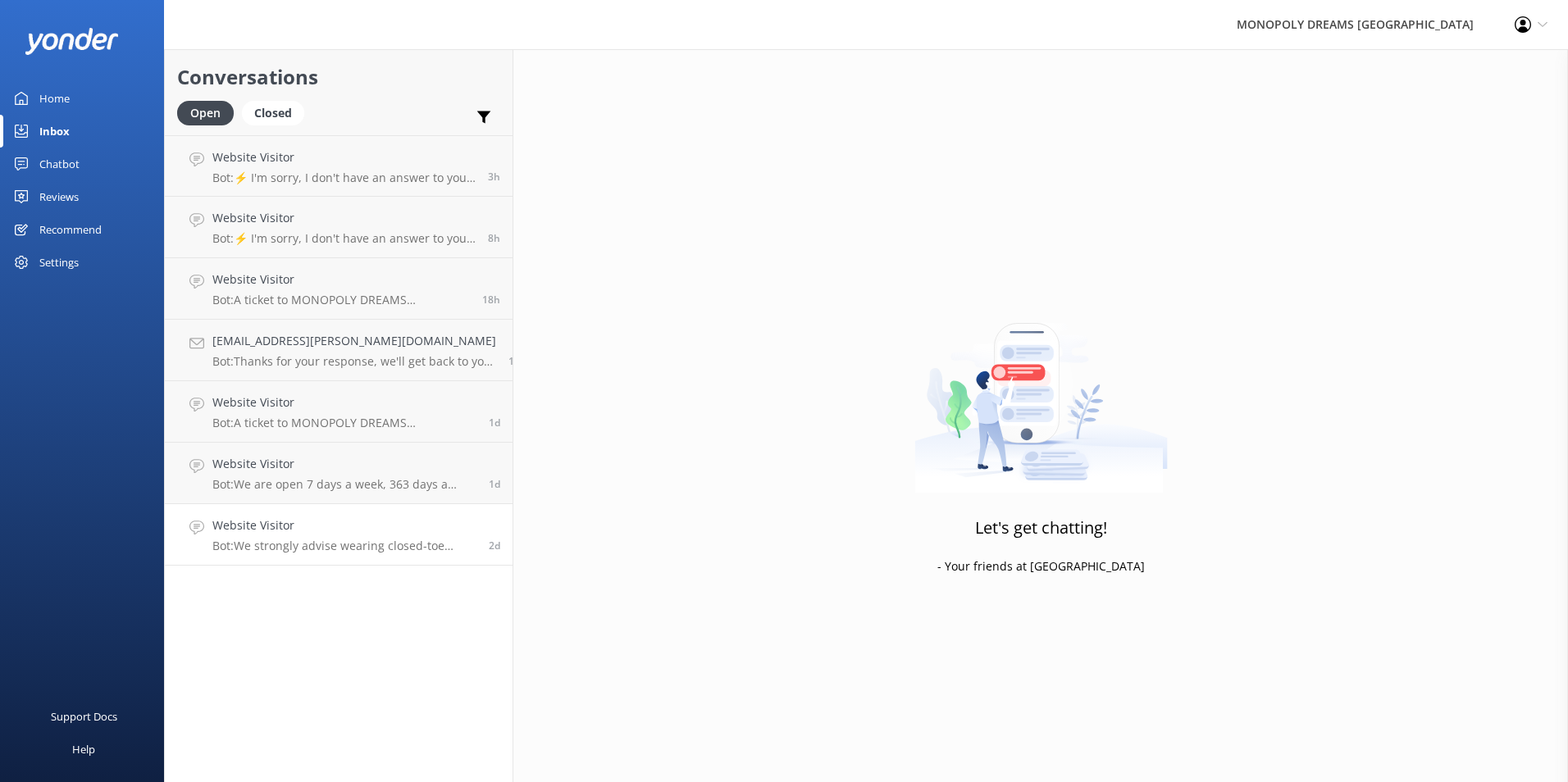
click at [371, 553] on p "Bot: We strongly advise wearing closed-toe shoes, with comfortable clothes that…" at bounding box center [345, 547] width 264 height 15
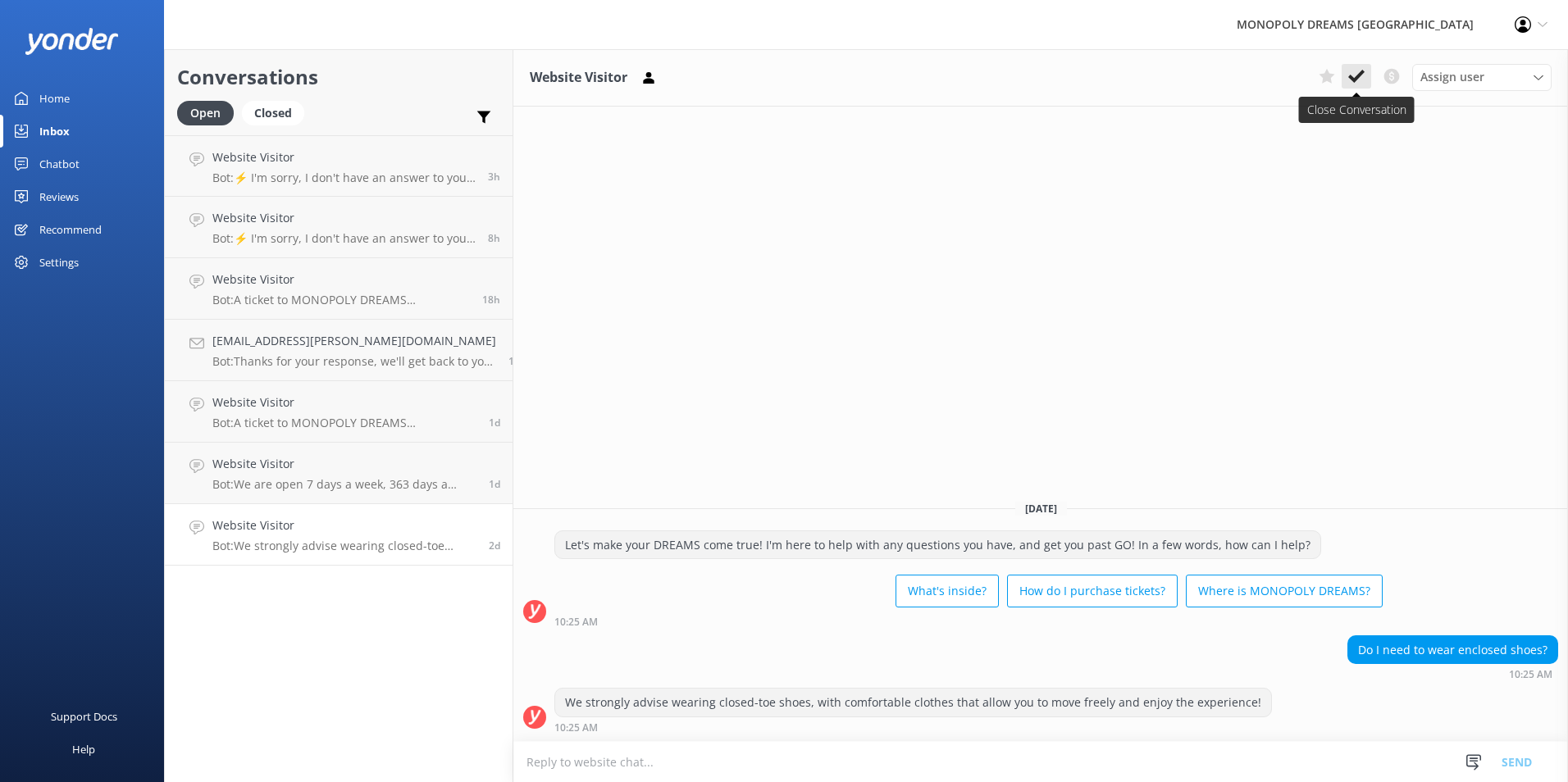
click at [1359, 80] on icon at bounding box center [1356, 76] width 16 height 16
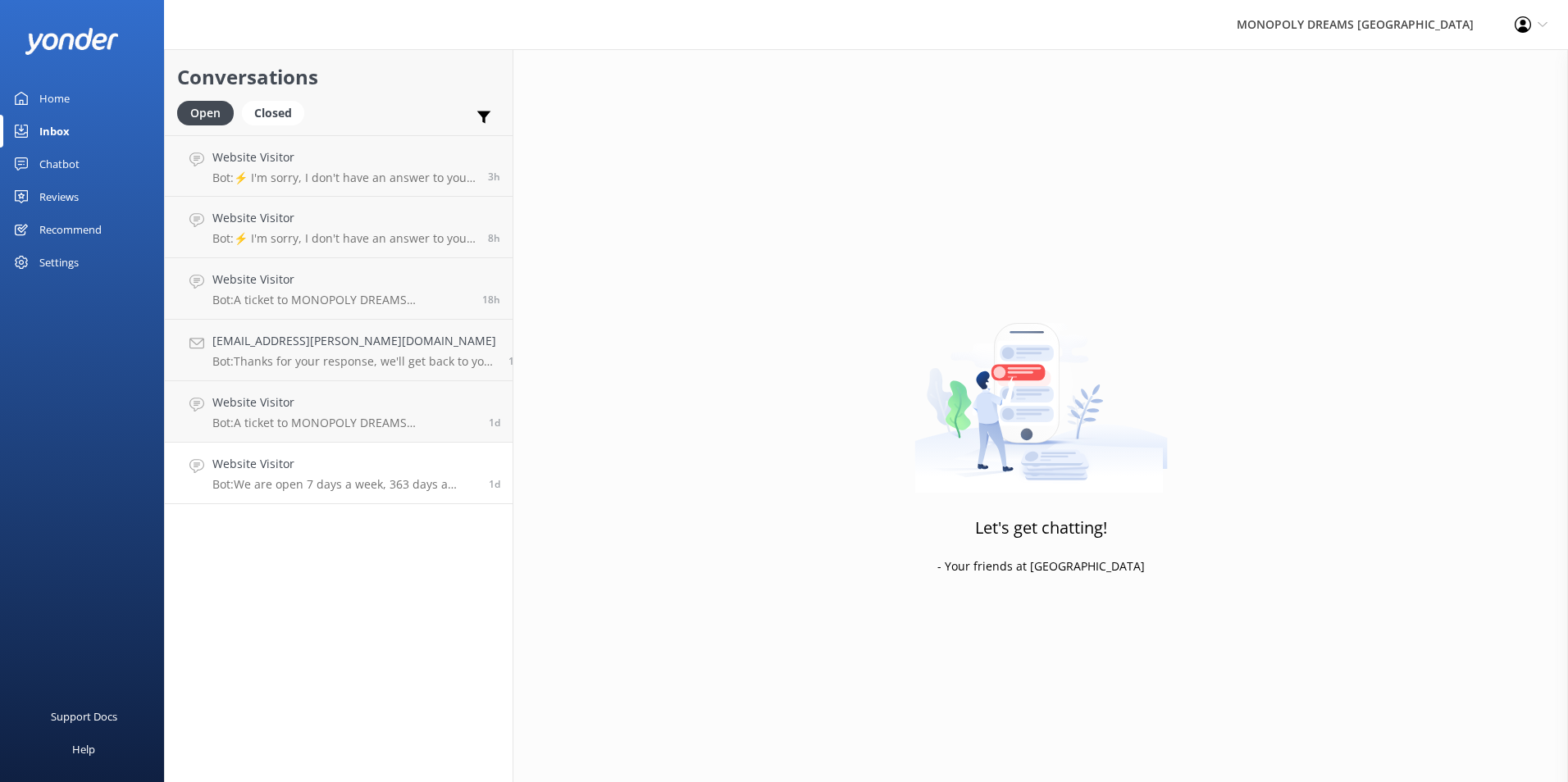
click at [372, 462] on h4 "Website Visitor" at bounding box center [345, 463] width 264 height 18
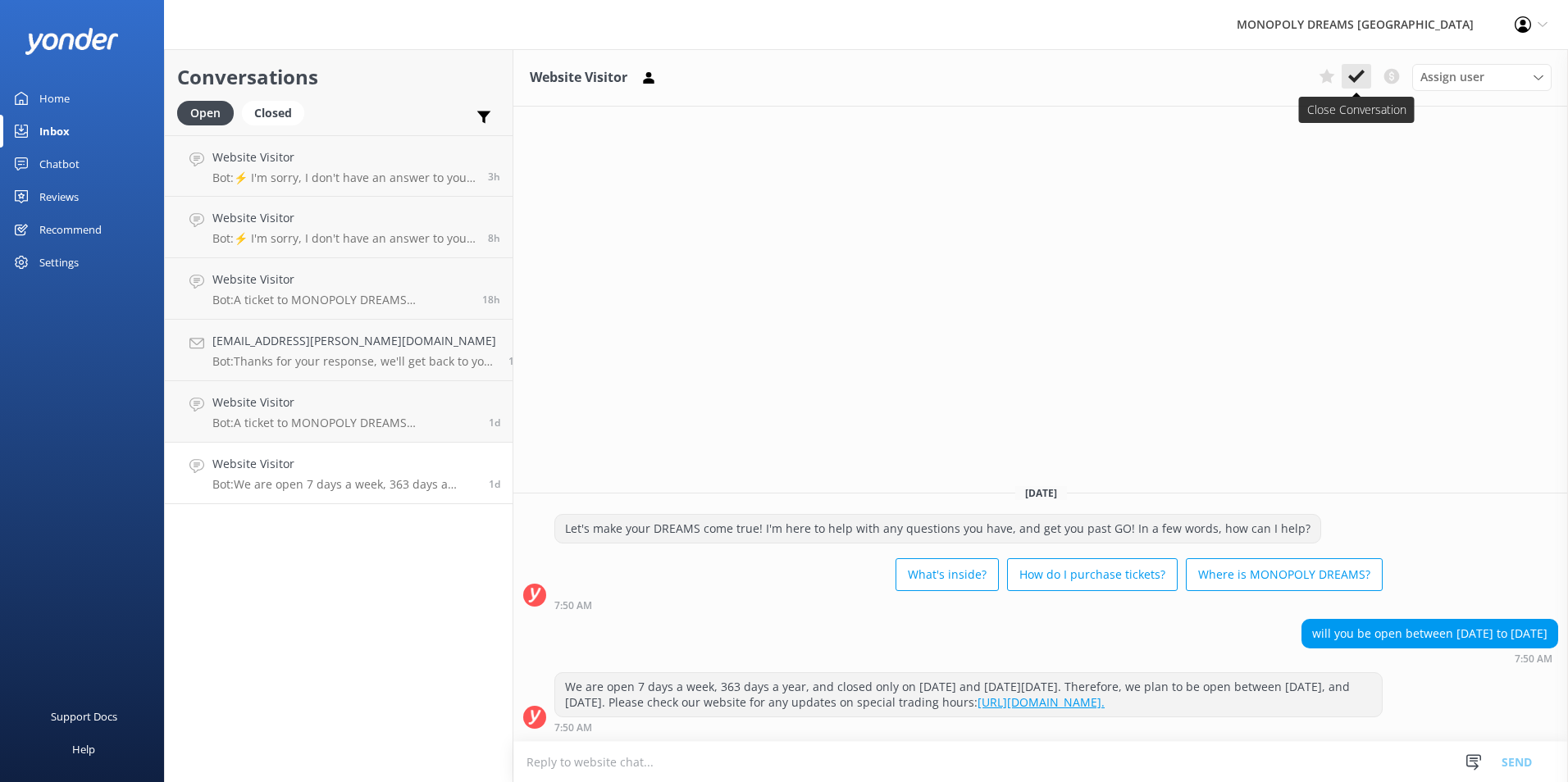
click at [1366, 79] on button at bounding box center [1356, 76] width 29 height 24
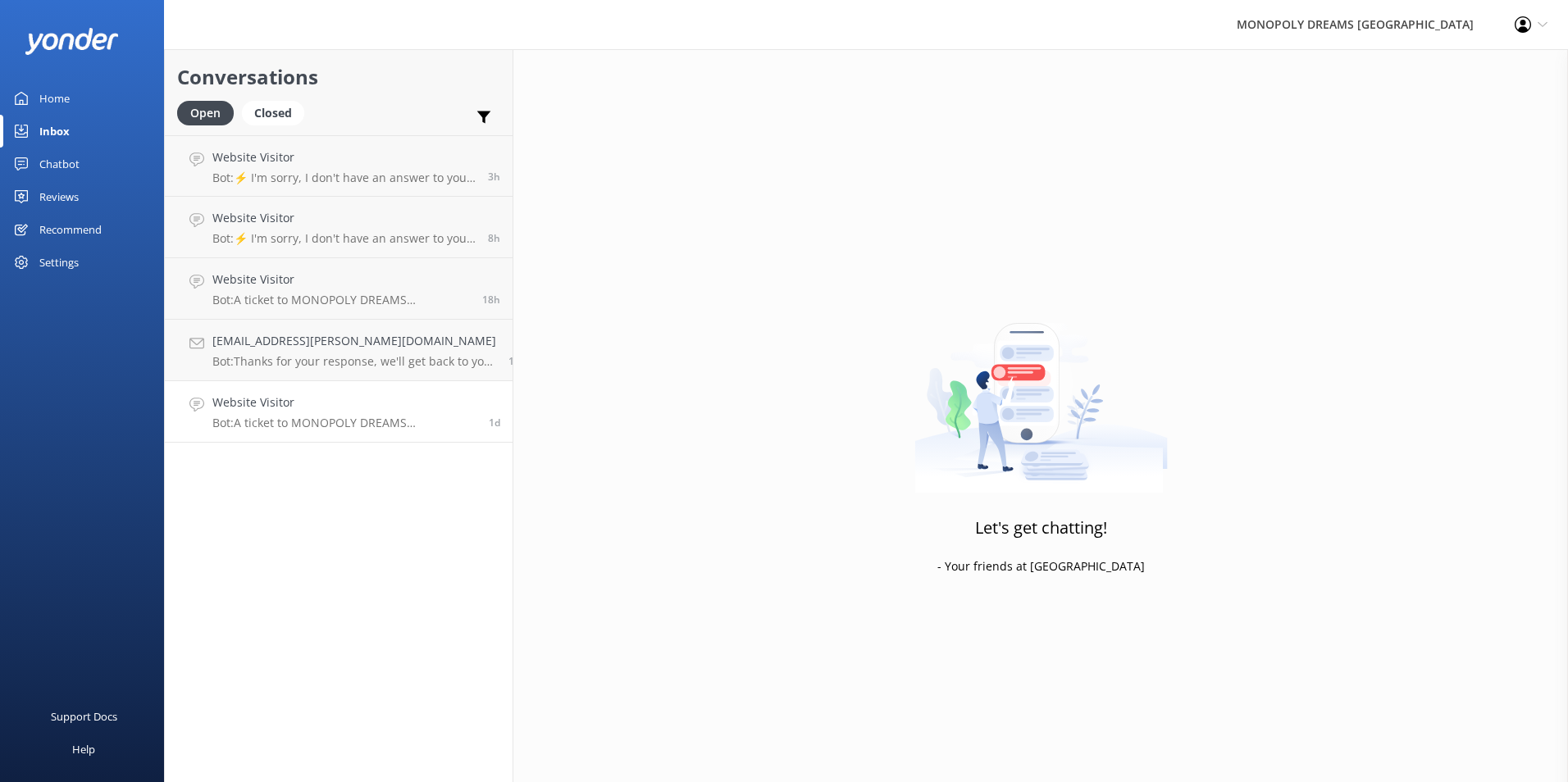
click at [398, 415] on p "Bot: A ticket to MONOPOLY DREAMS Melbourne includes access to both Mr. Monopoly…" at bounding box center [345, 423] width 264 height 15
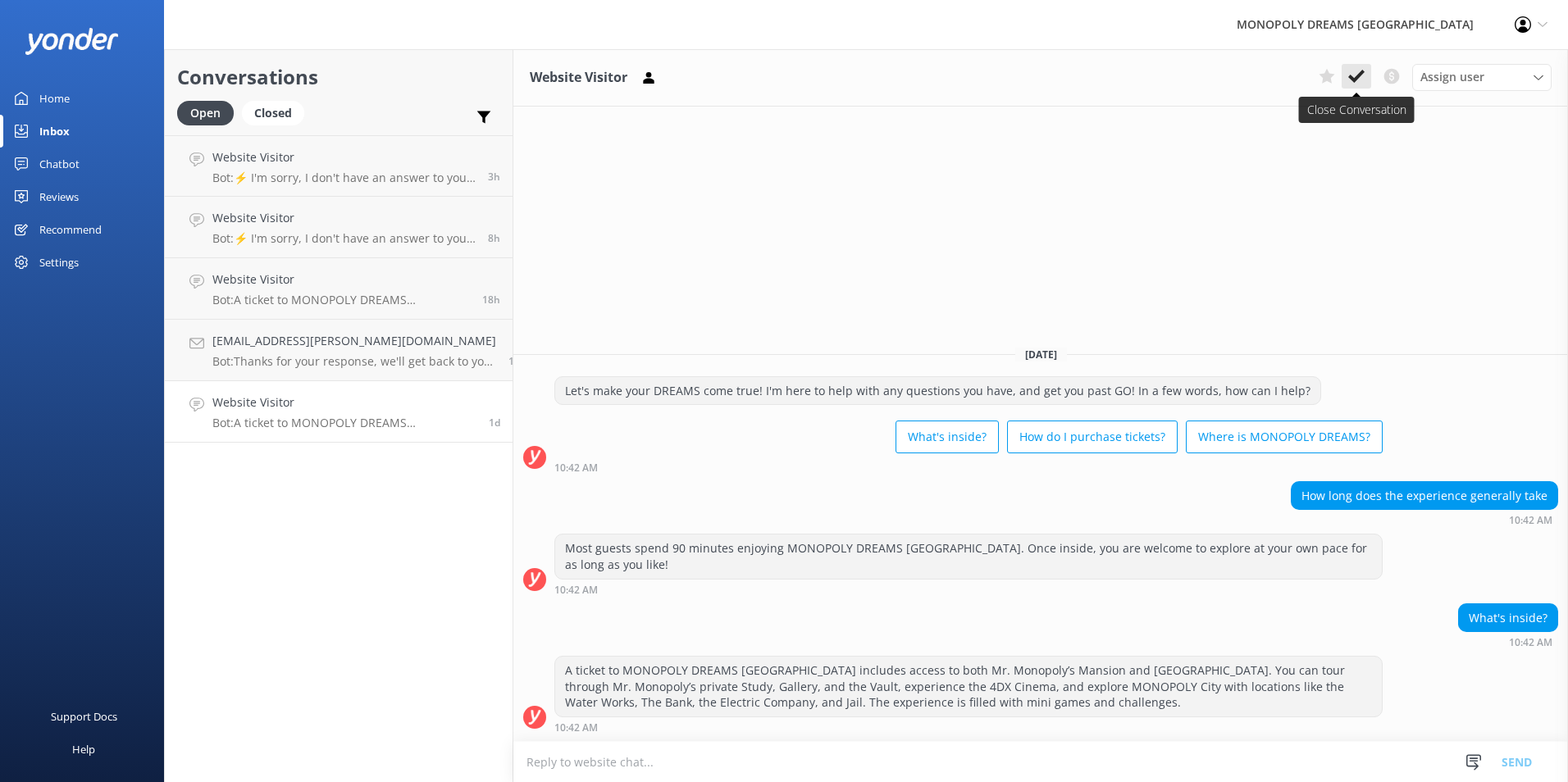
click at [1361, 77] on icon at bounding box center [1356, 76] width 16 height 16
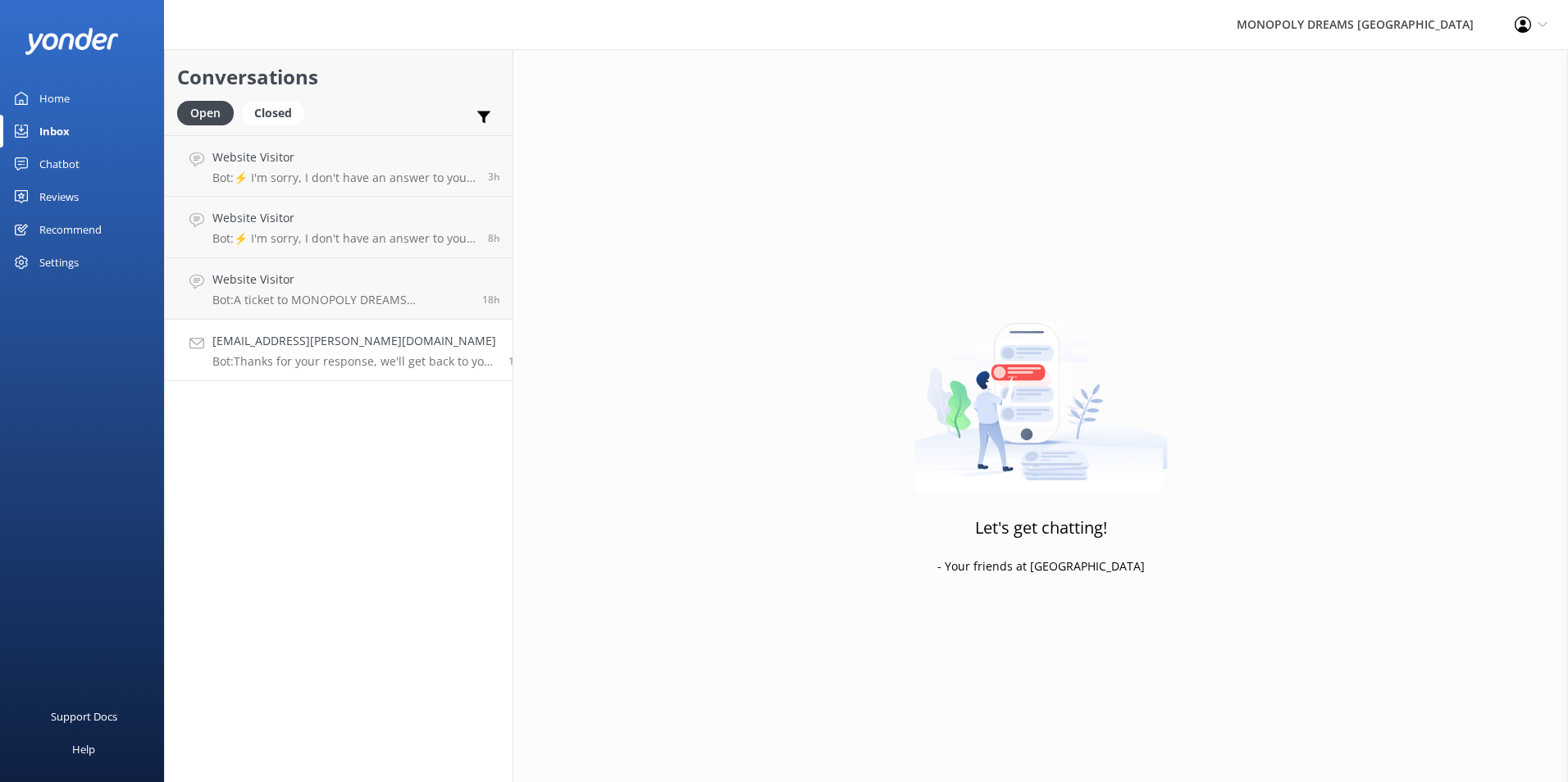
click at [402, 349] on h4 "[EMAIL_ADDRESS][PERSON_NAME][DOMAIN_NAME]" at bounding box center [354, 340] width 284 height 18
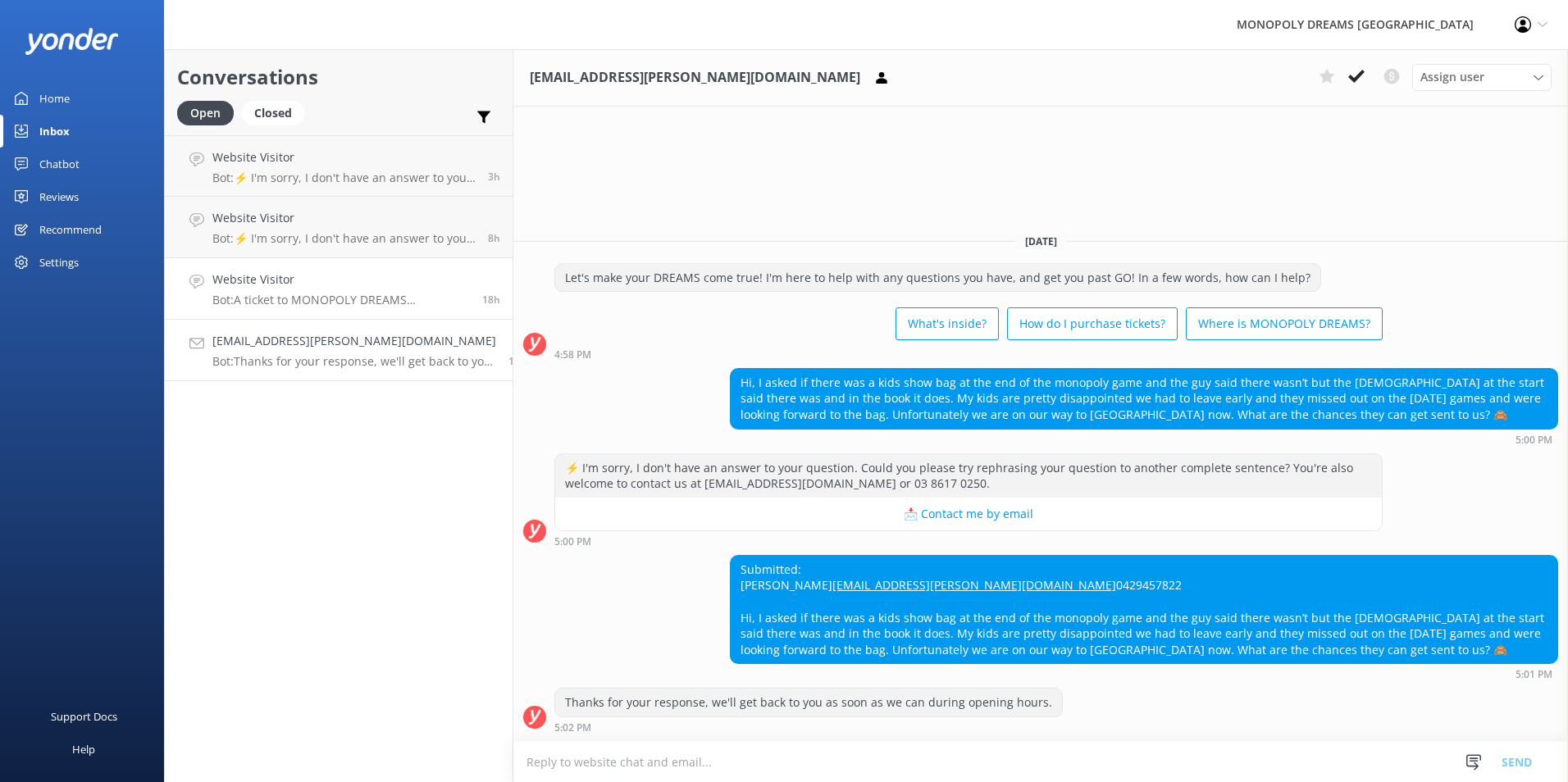
click at [395, 310] on link "Website Visitor Bot: A ticket to MONOPOLY DREAMS [GEOGRAPHIC_DATA] includes acc…" at bounding box center [339, 290] width 348 height 62
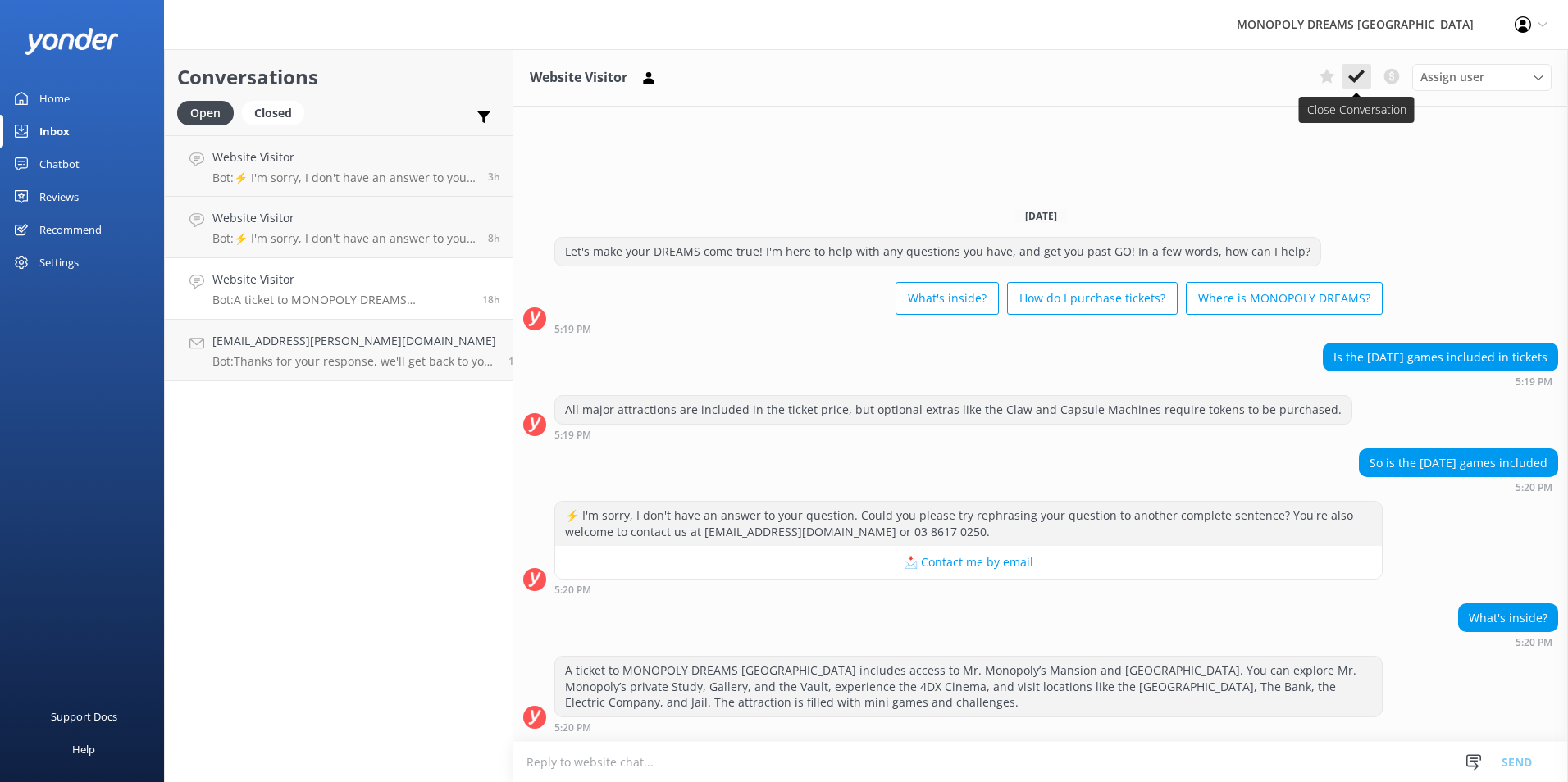
click at [1355, 83] on icon at bounding box center [1356, 76] width 16 height 16
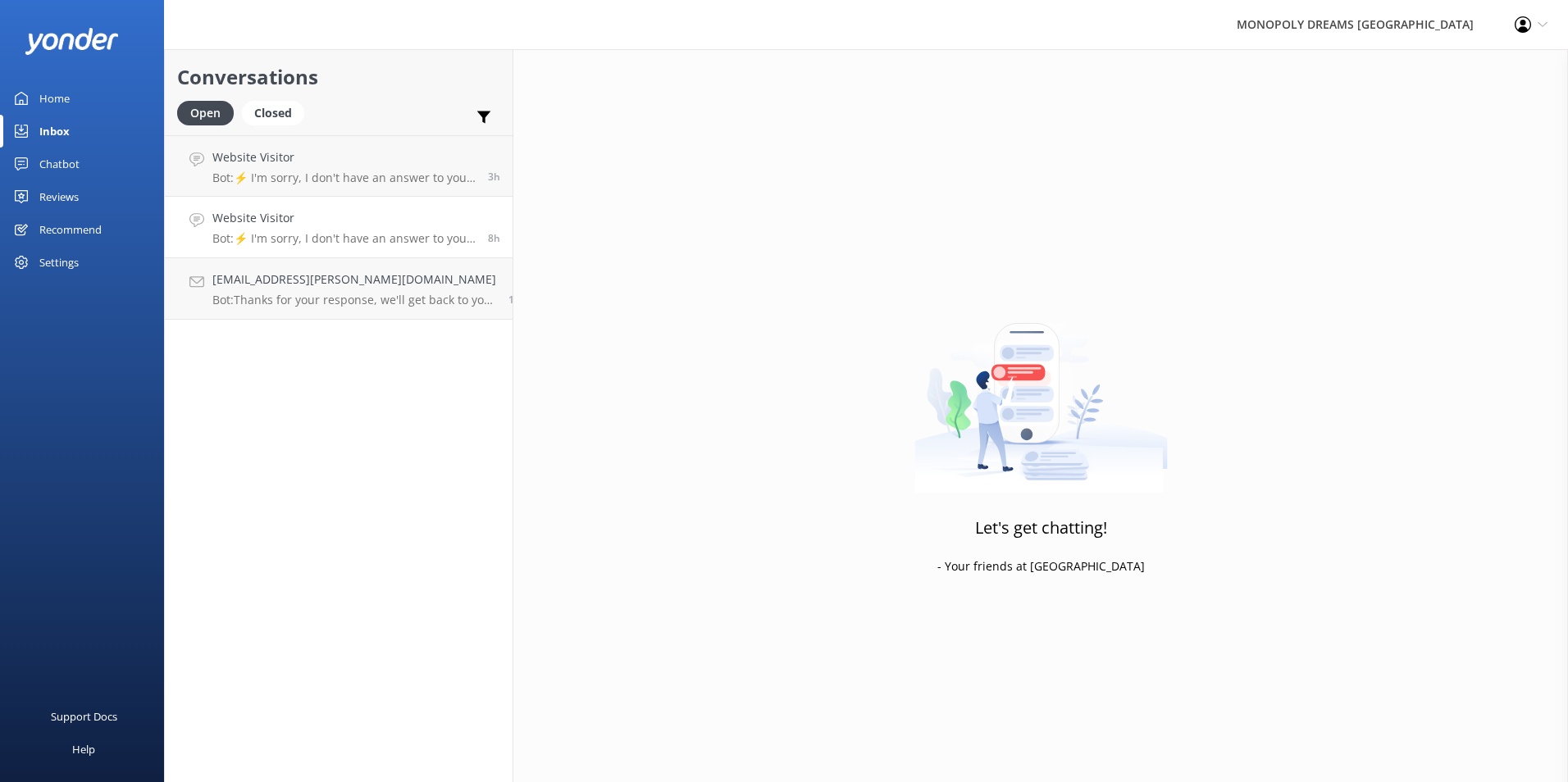
click at [355, 225] on h4 "Website Visitor" at bounding box center [344, 218] width 264 height 18
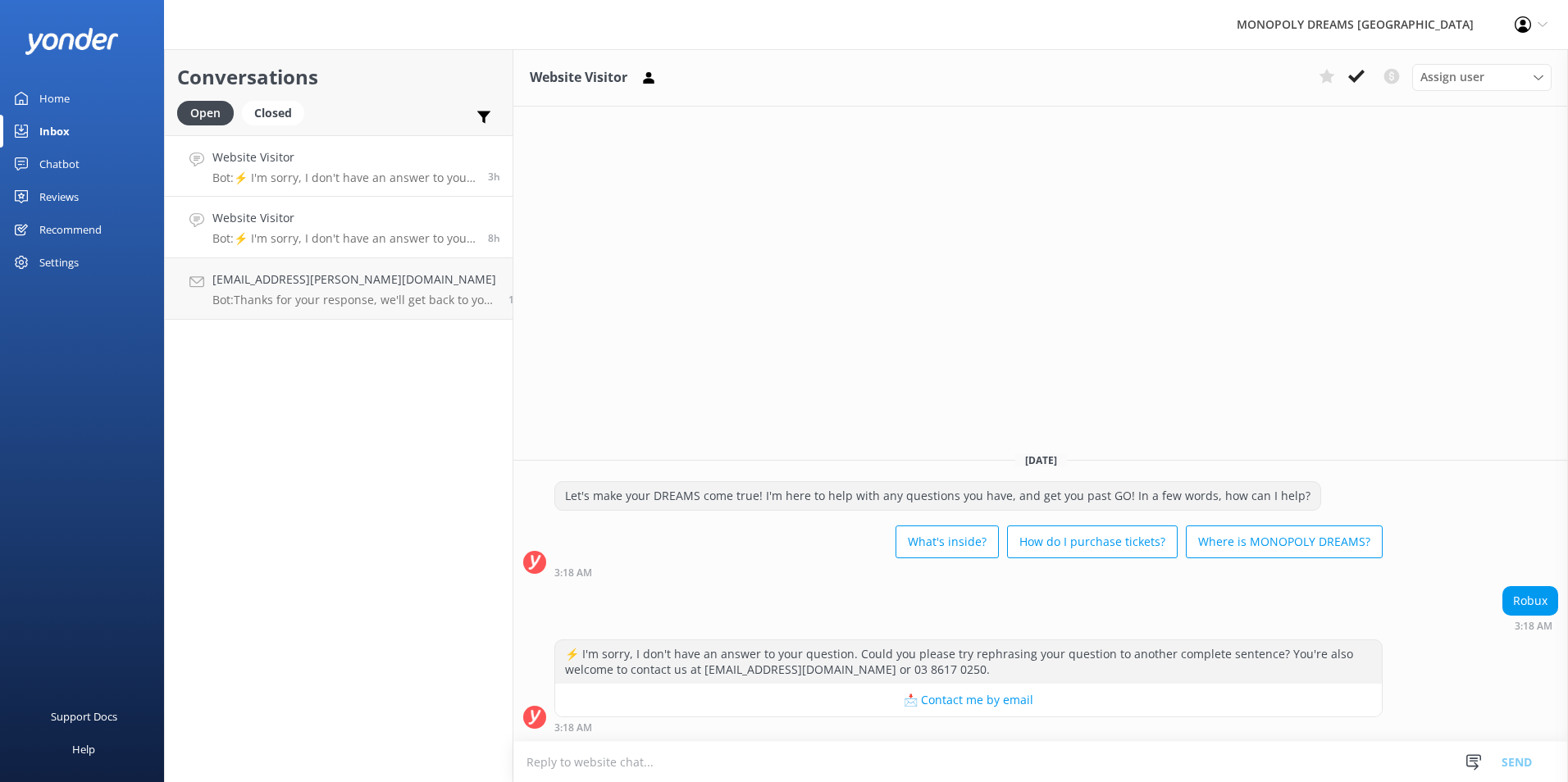
click at [363, 156] on h4 "Website Visitor" at bounding box center [344, 157] width 264 height 18
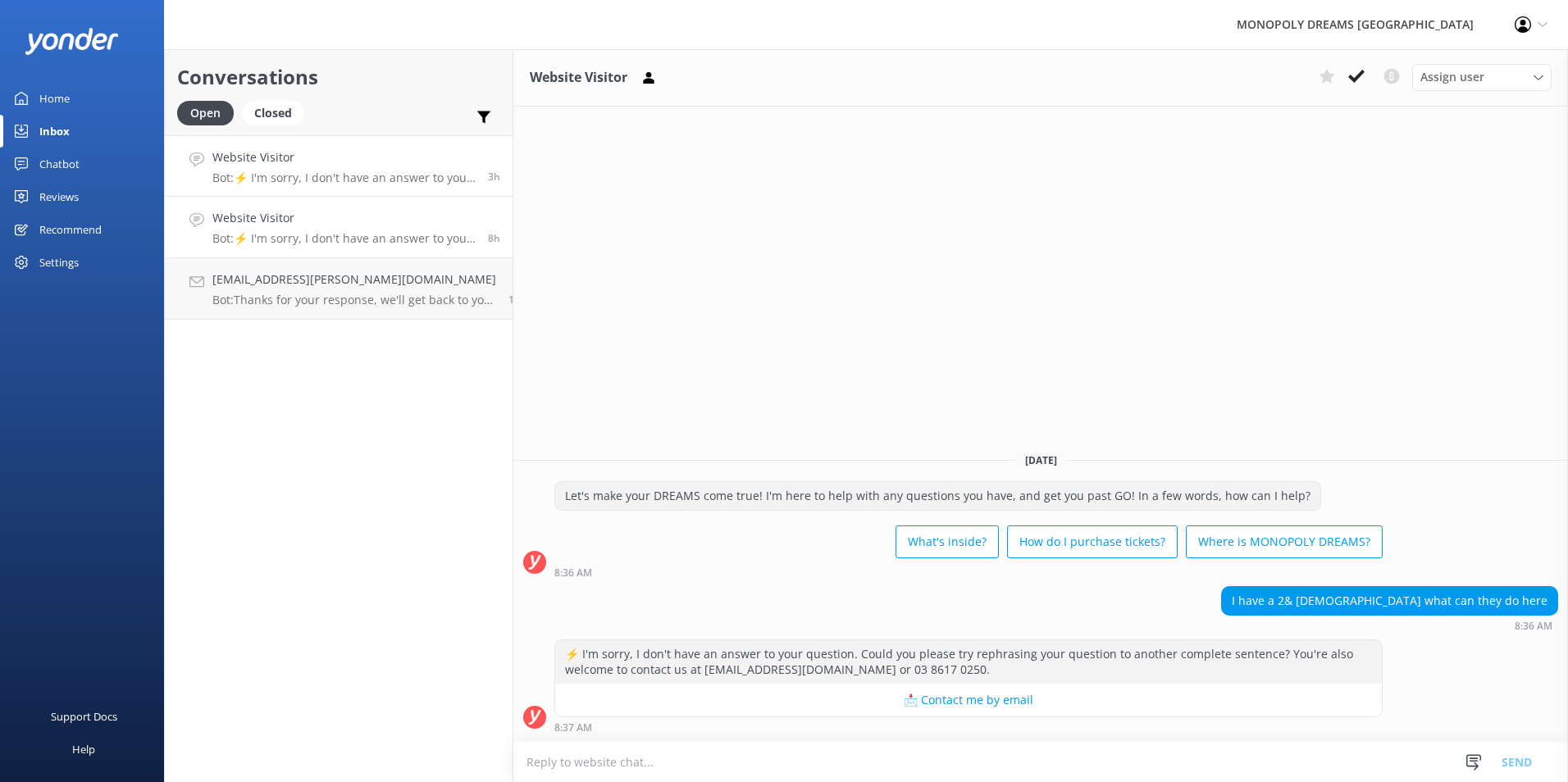
click at [364, 239] on p "Bot: ⚡ I'm sorry, I don't have an answer to your question. Could you please try…" at bounding box center [344, 239] width 264 height 15
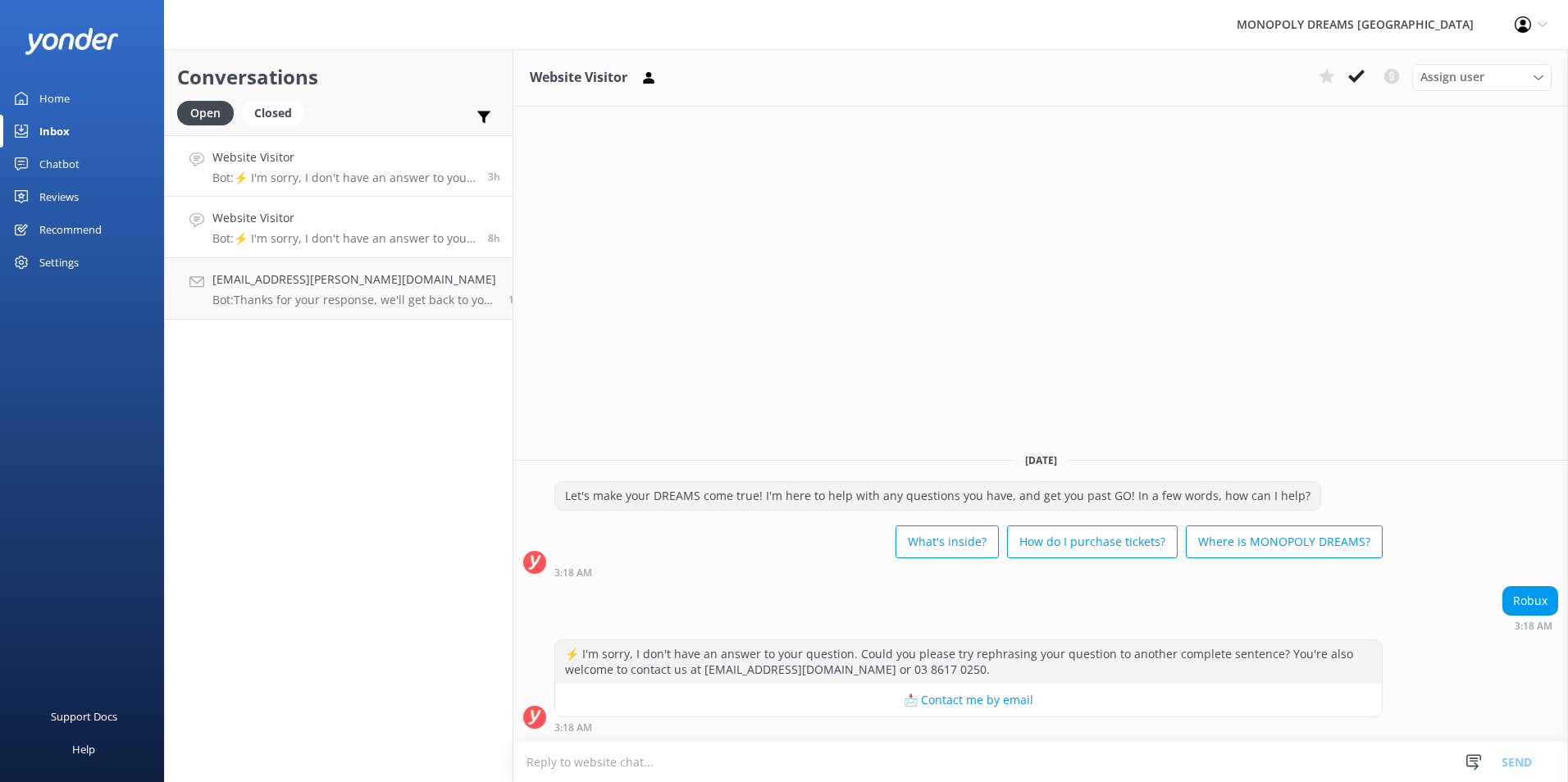
click at [395, 175] on p "Bot: ⚡ I'm sorry, I don't have an answer to your question. Could you please try…" at bounding box center [344, 178] width 264 height 15
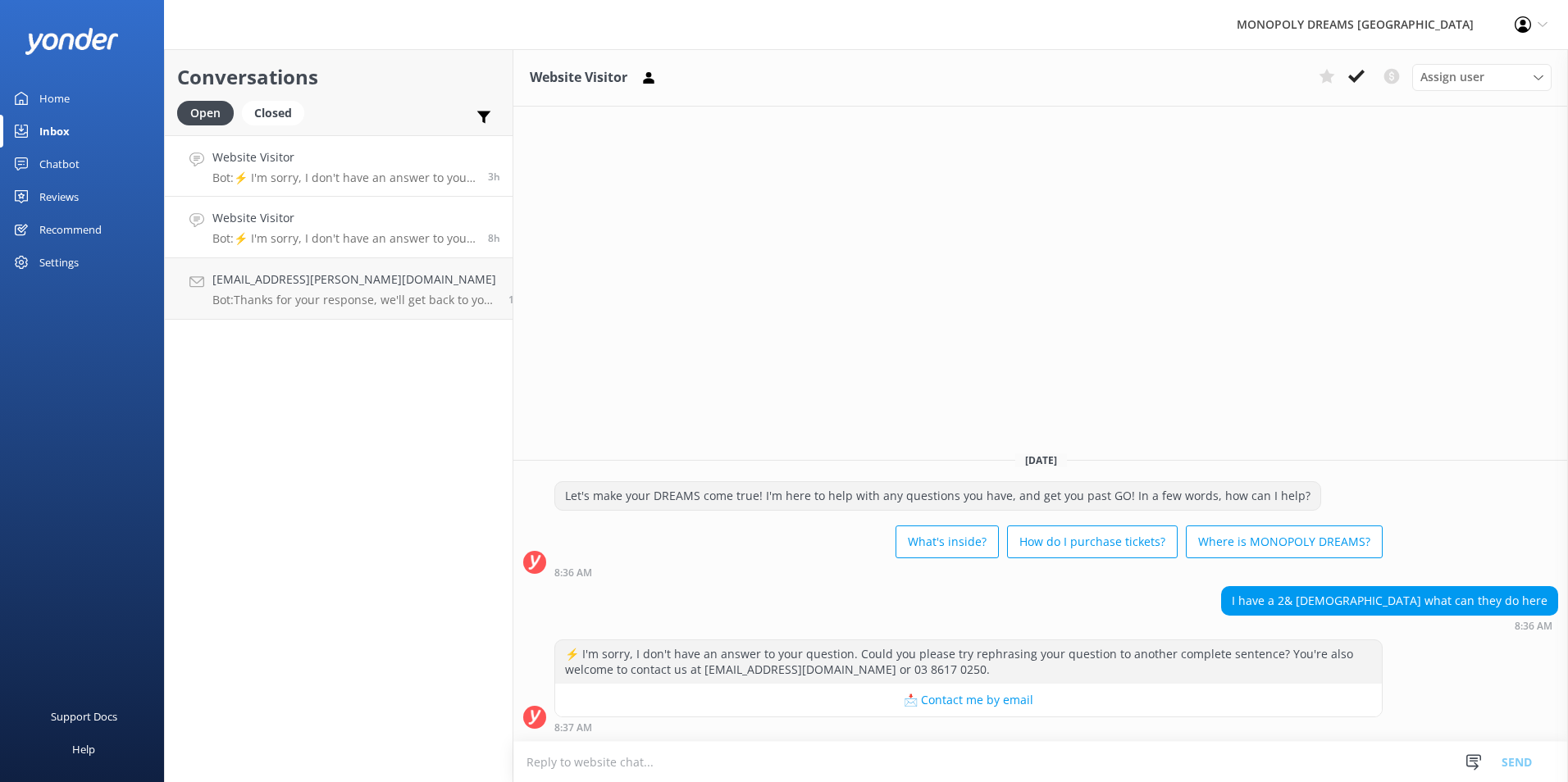
click at [381, 233] on p "Bot: ⚡ I'm sorry, I don't have an answer to your question. Could you please try…" at bounding box center [344, 239] width 264 height 15
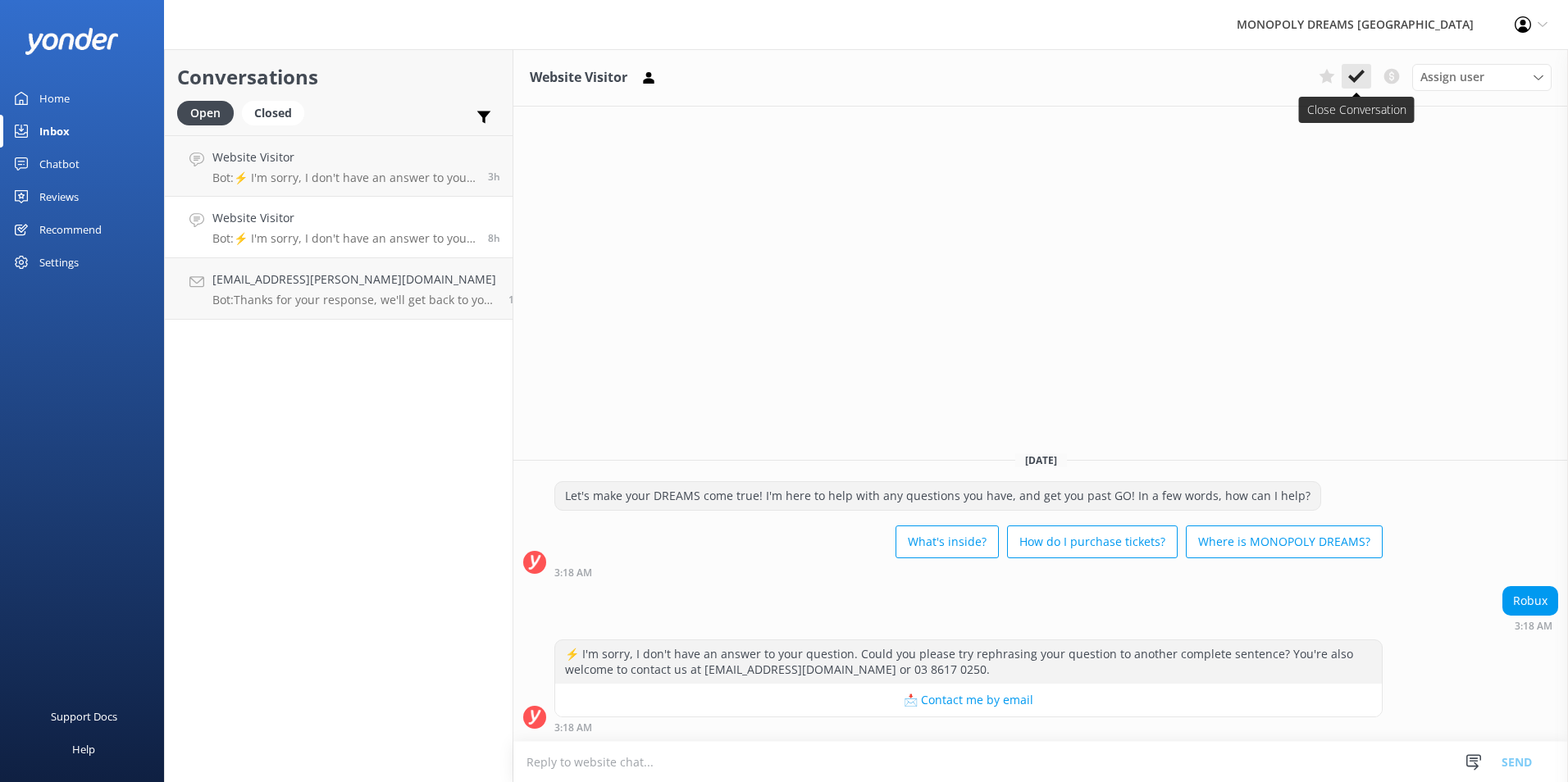
click at [1364, 84] on icon at bounding box center [1356, 76] width 16 height 16
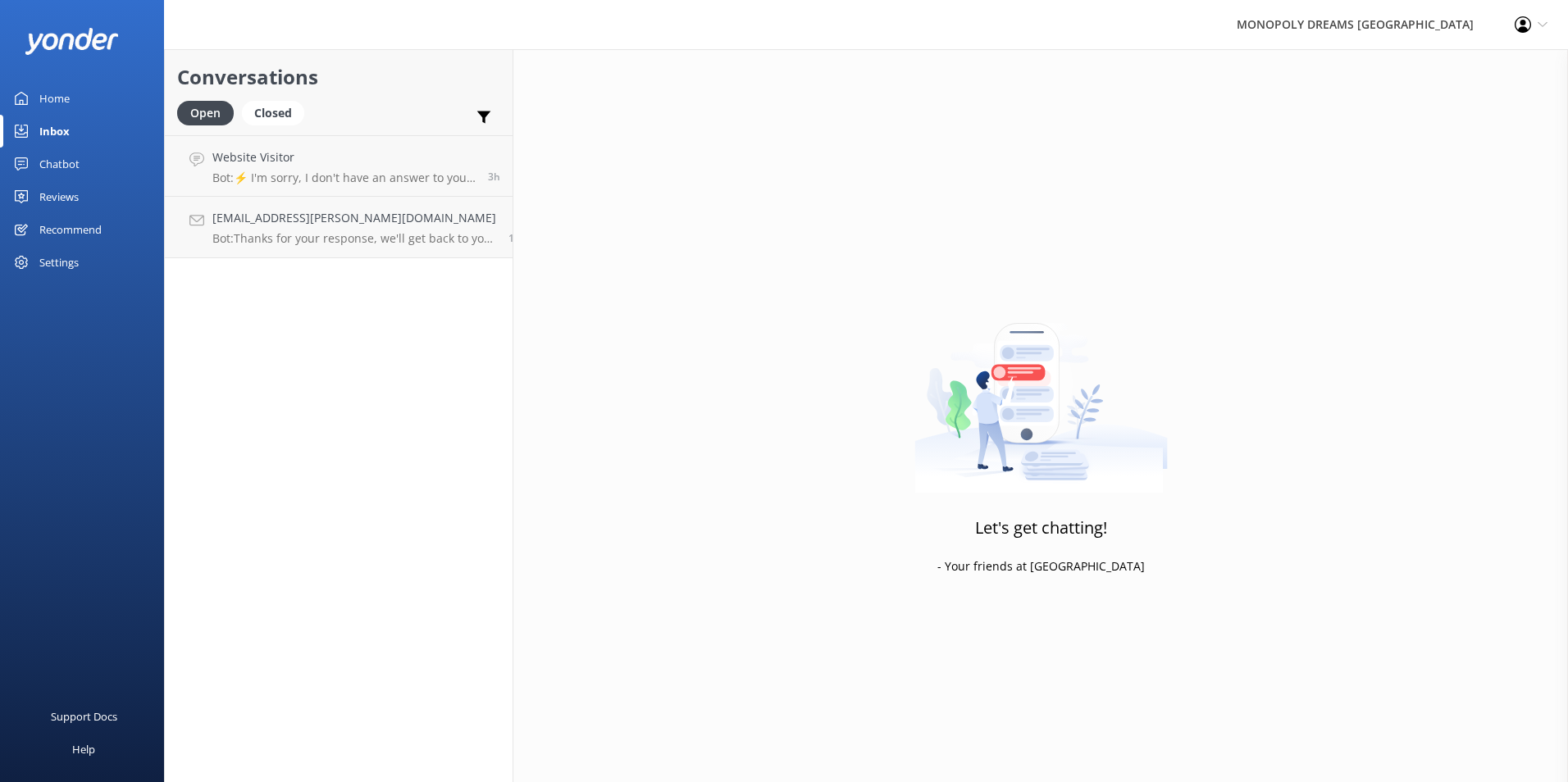
click at [65, 88] on div "Home" at bounding box center [54, 98] width 30 height 33
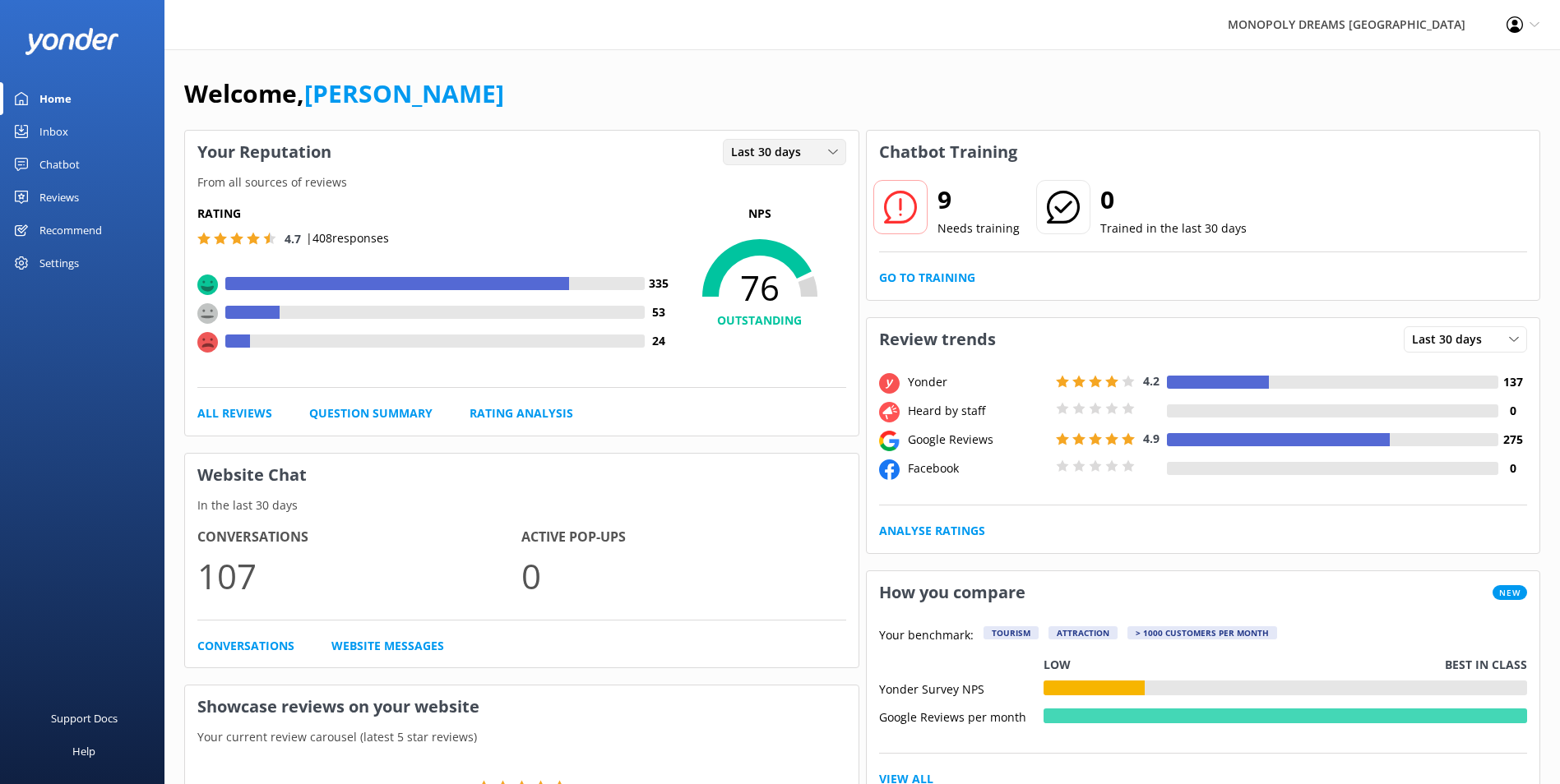
click at [844, 149] on div "Last 30 days Last 7 days Last 30 days" at bounding box center [784, 152] width 123 height 26
click at [797, 190] on link "Last 7 days" at bounding box center [797, 185] width 147 height 33
